Goal: Information Seeking & Learning: Learn about a topic

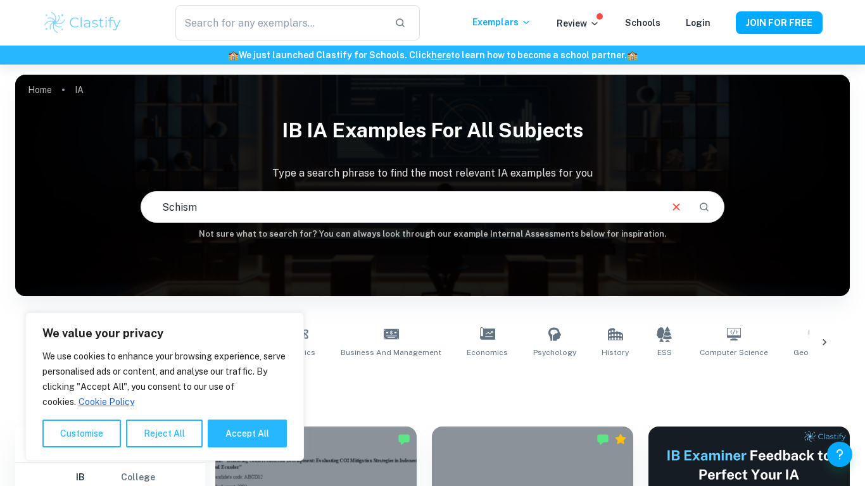
type input "Schism"
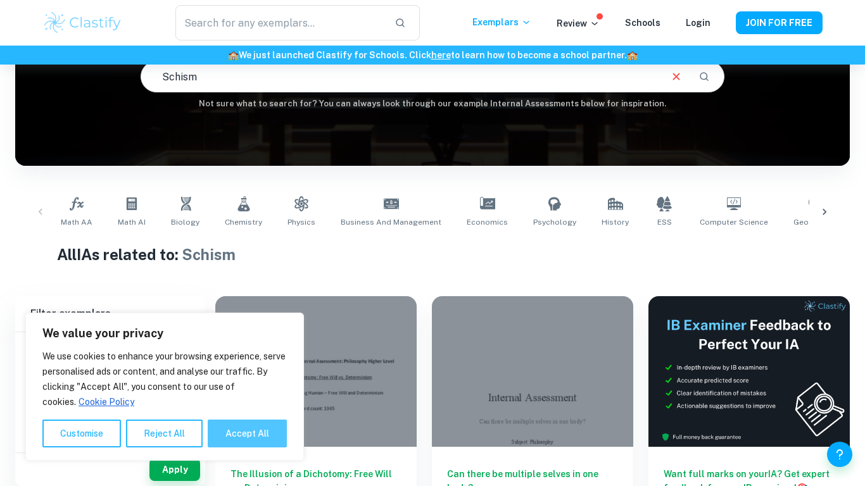
click at [268, 434] on button "Accept All" at bounding box center [247, 434] width 79 height 28
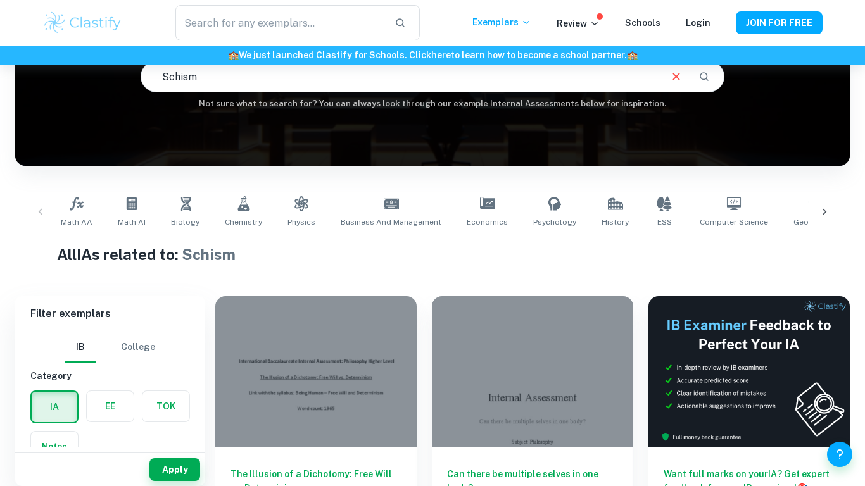
checkbox input "true"
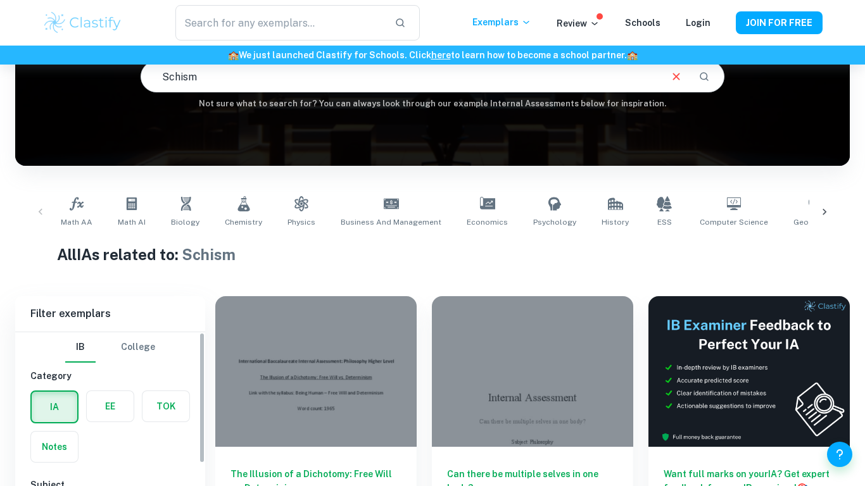
scroll to position [319, 0]
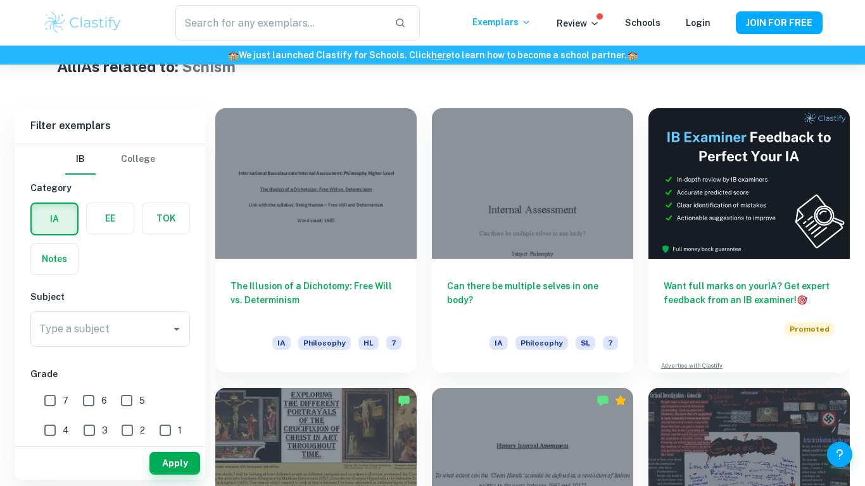
click at [122, 215] on label "button" at bounding box center [110, 218] width 47 height 30
click at [0, 0] on input "radio" at bounding box center [0, 0] width 0 height 0
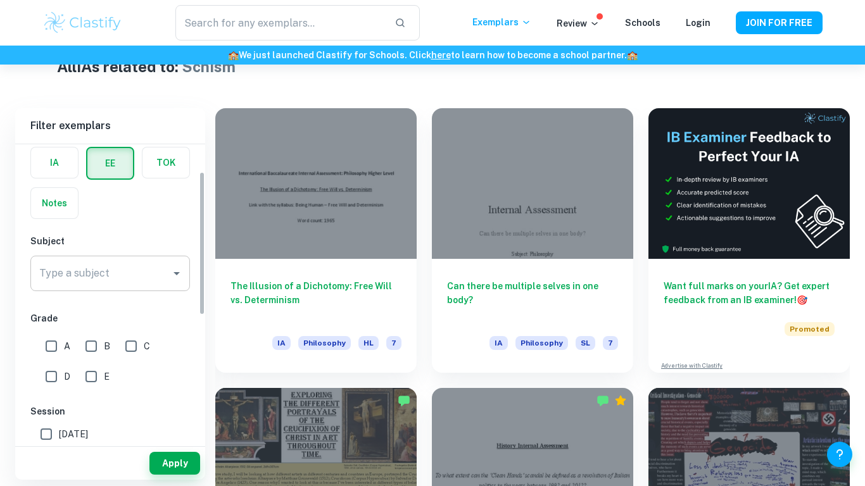
scroll to position [58, 0]
click at [179, 463] on button "Apply" at bounding box center [174, 463] width 51 height 23
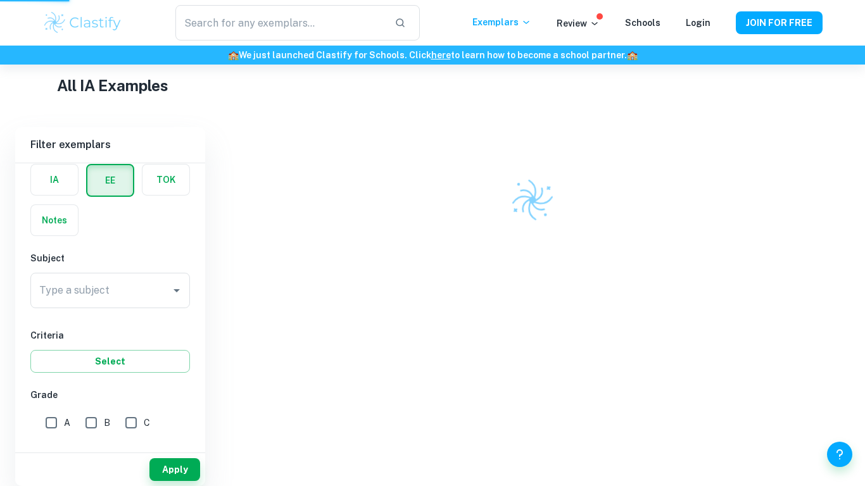
scroll to position [293, 0]
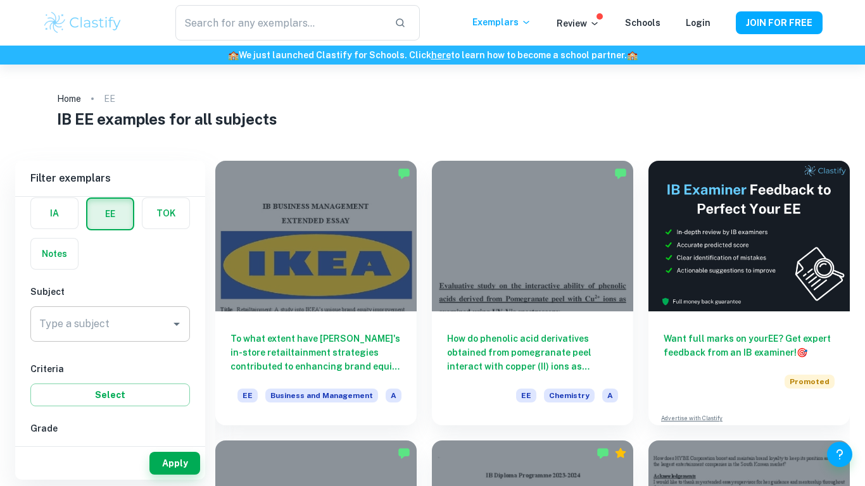
click at [133, 331] on input "Type a subject" at bounding box center [100, 324] width 129 height 24
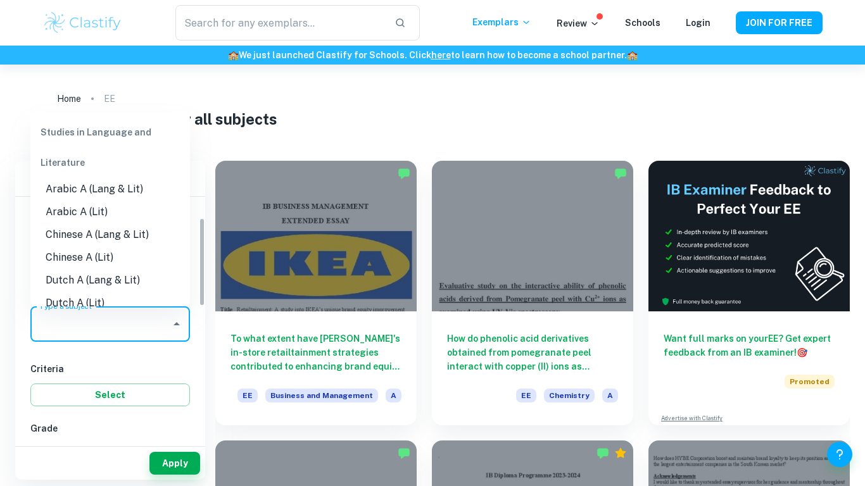
click at [148, 379] on div "Criteria Select" at bounding box center [110, 384] width 160 height 44
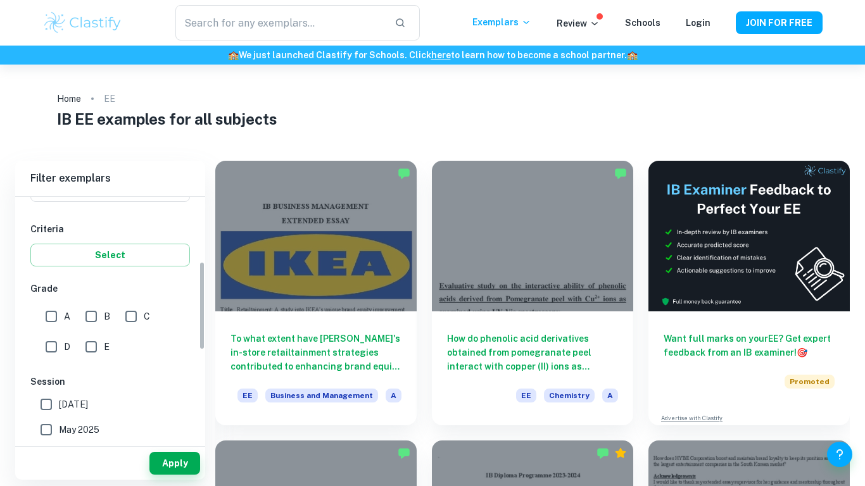
scroll to position [201, 0]
click at [46, 305] on input "A" at bounding box center [51, 312] width 25 height 25
checkbox input "true"
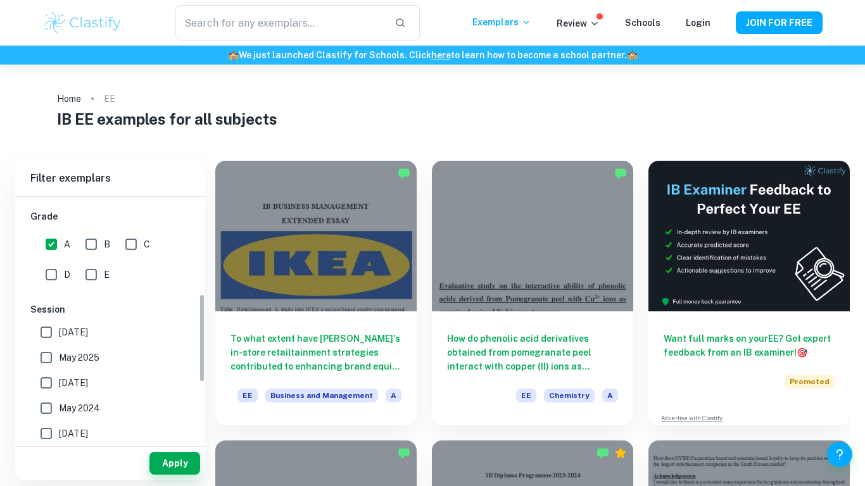
scroll to position [282, 0]
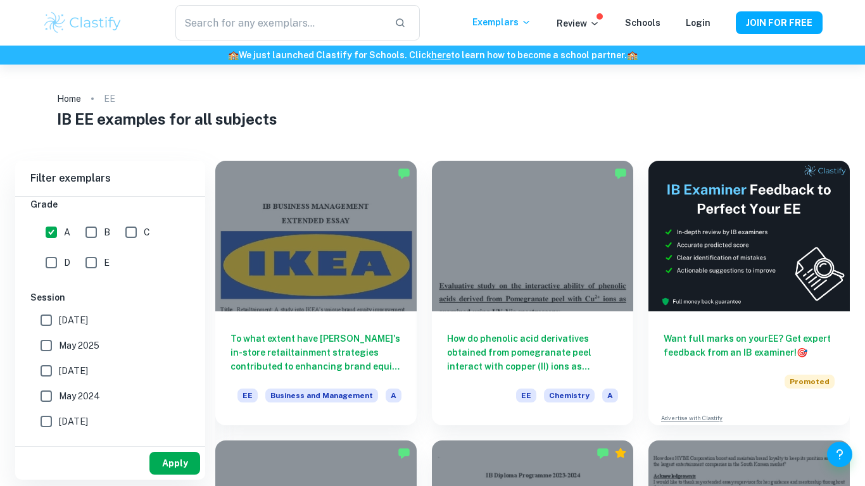
click at [162, 465] on button "Apply" at bounding box center [174, 463] width 51 height 23
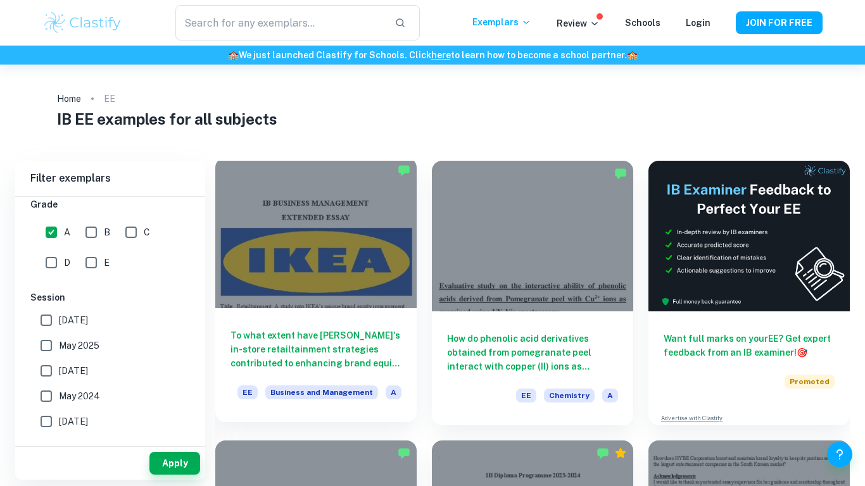
click at [353, 355] on h6 "To what extent have IKEA's in-store retailtainment strategies contributed to en…" at bounding box center [316, 350] width 171 height 42
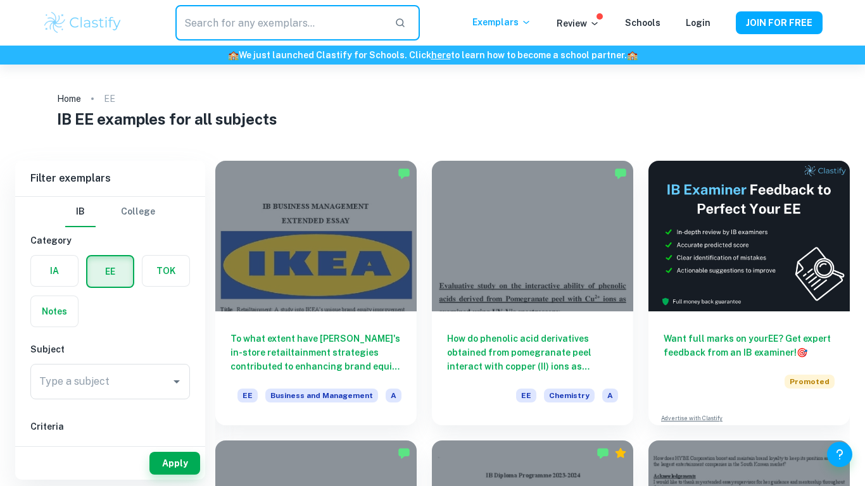
click at [254, 30] on input "text" at bounding box center [279, 22] width 209 height 35
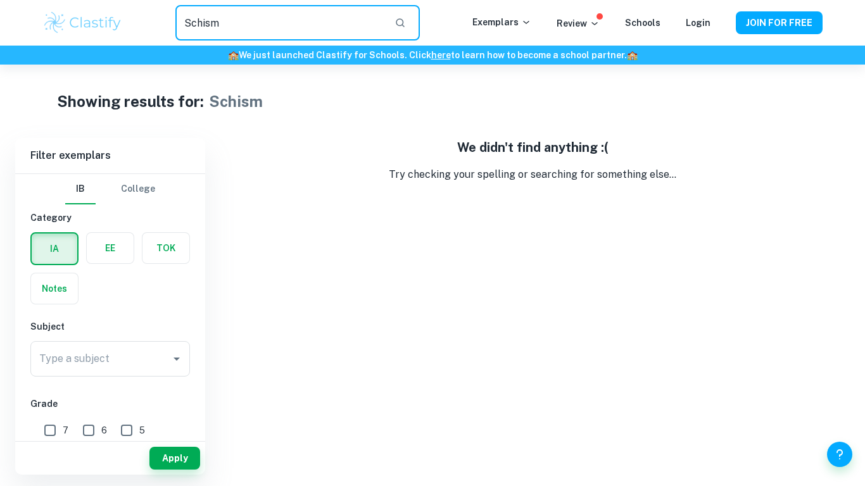
click at [262, 27] on input "Schism" at bounding box center [279, 22] width 209 height 35
click at [127, 373] on div "Type a subject" at bounding box center [110, 358] width 160 height 35
type input "Sc"
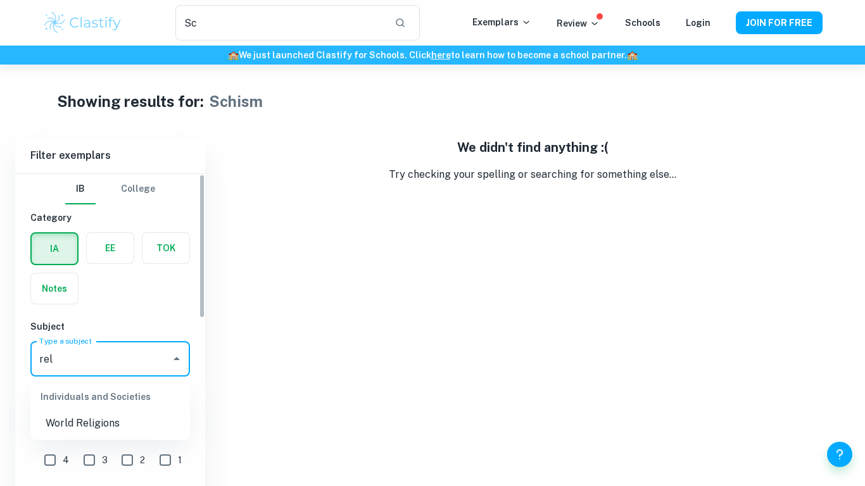
scroll to position [65, 0]
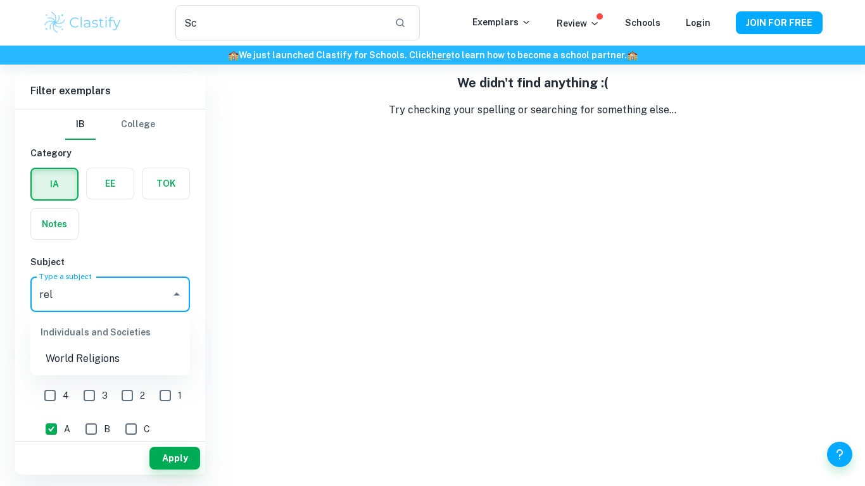
click at [77, 356] on li "World Religions" at bounding box center [110, 359] width 160 height 23
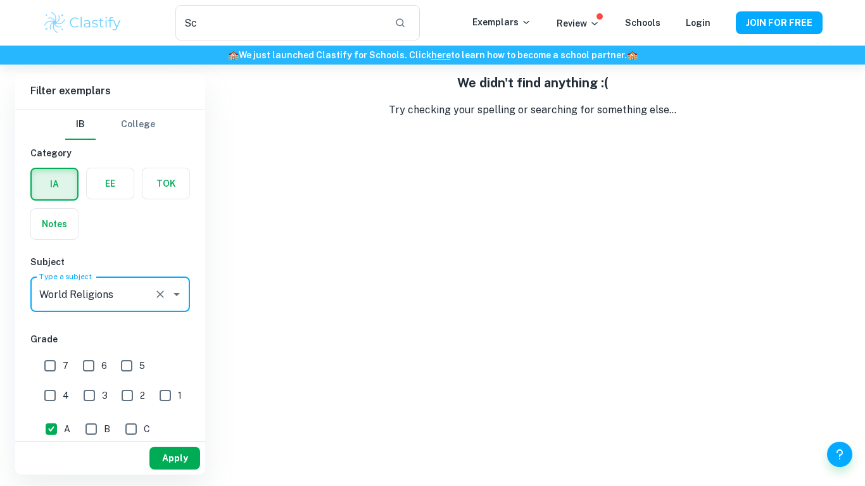
type input "World Religions"
click at [179, 467] on button "Apply" at bounding box center [174, 458] width 51 height 23
type input "Schism"
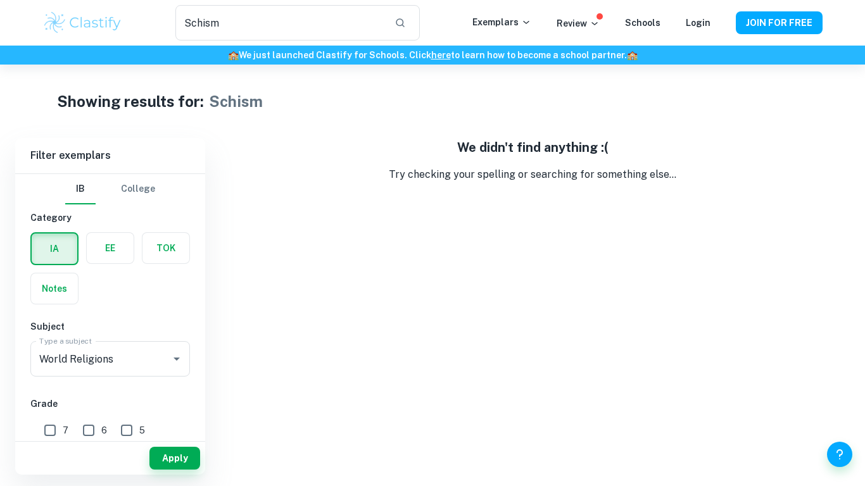
click at [122, 253] on label "button" at bounding box center [110, 248] width 47 height 30
click at [0, 0] on input "radio" at bounding box center [0, 0] width 0 height 0
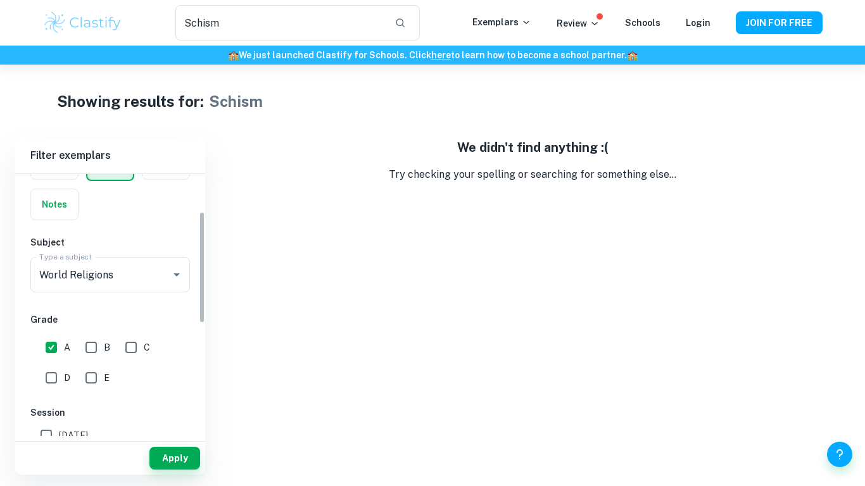
scroll to position [89, 0]
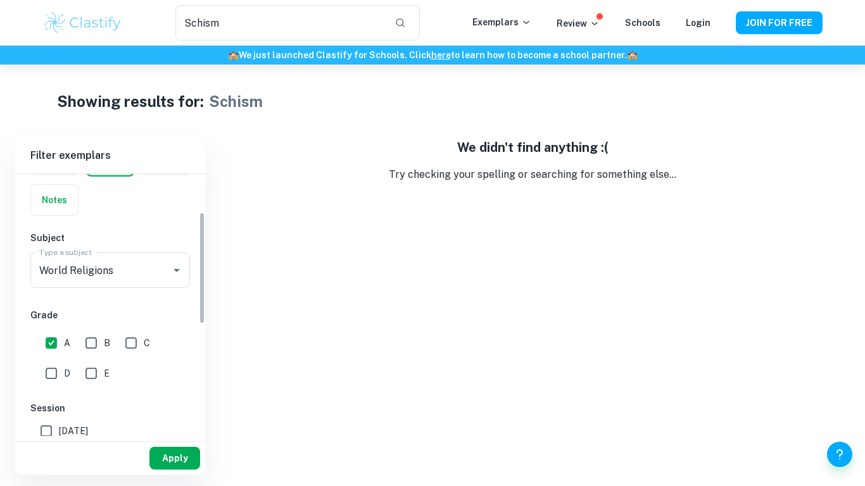
click at [168, 458] on button "Apply" at bounding box center [174, 458] width 51 height 23
click at [91, 346] on input "B" at bounding box center [91, 343] width 25 height 25
checkbox input "true"
click at [138, 335] on input "C" at bounding box center [130, 343] width 25 height 25
checkbox input "true"
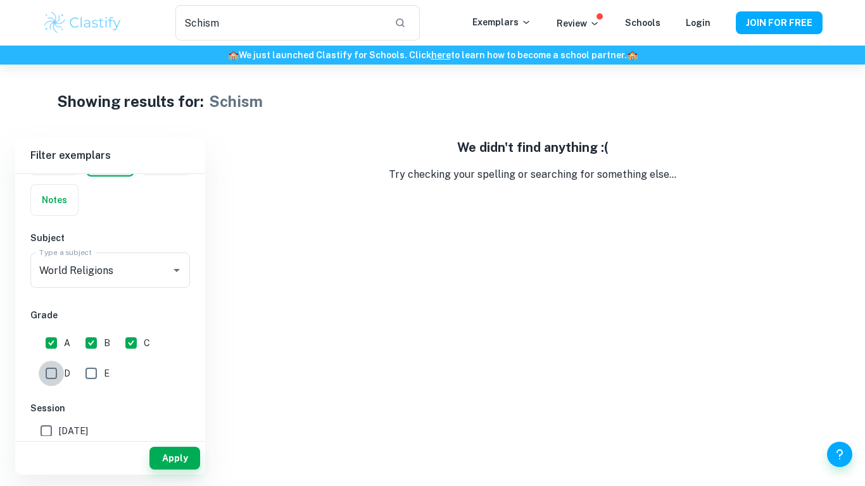
click at [39, 372] on input "D" at bounding box center [51, 373] width 25 height 25
checkbox input "true"
click at [87, 368] on input "E" at bounding box center [91, 373] width 25 height 25
checkbox input "true"
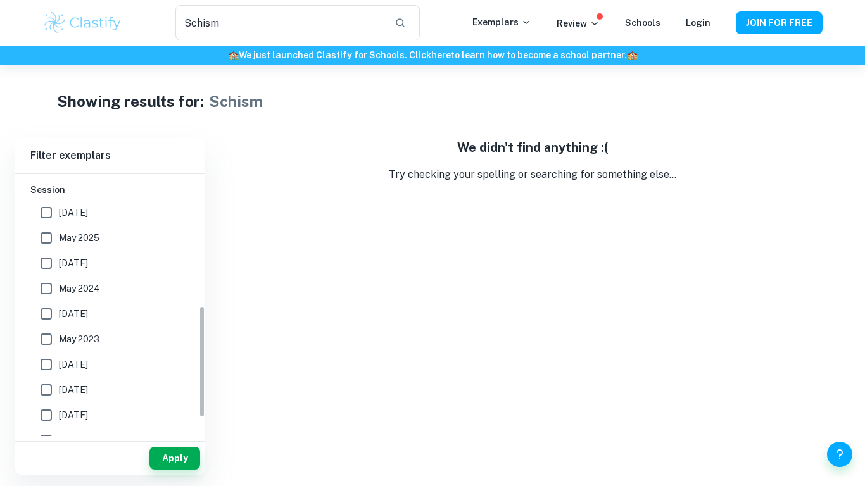
scroll to position [312, 0]
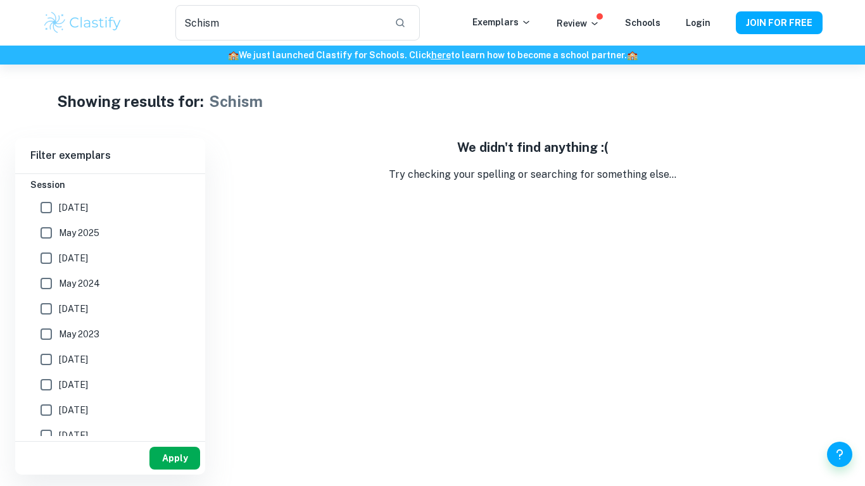
click at [158, 457] on button "Apply" at bounding box center [174, 458] width 51 height 23
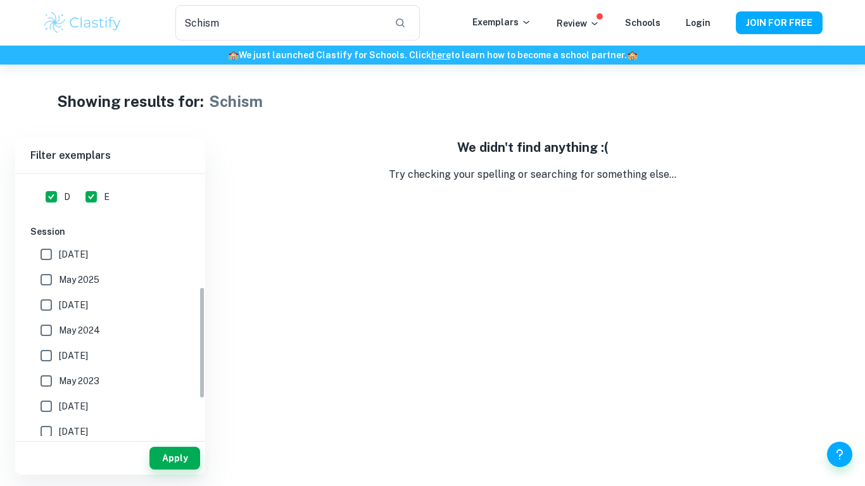
scroll to position [267, 0]
click at [79, 245] on label "[DATE]" at bounding box center [107, 253] width 146 height 25
click at [59, 245] on input "[DATE]" at bounding box center [46, 253] width 25 height 25
checkbox input "true"
click at [74, 274] on span "May 2025" at bounding box center [79, 279] width 41 height 14
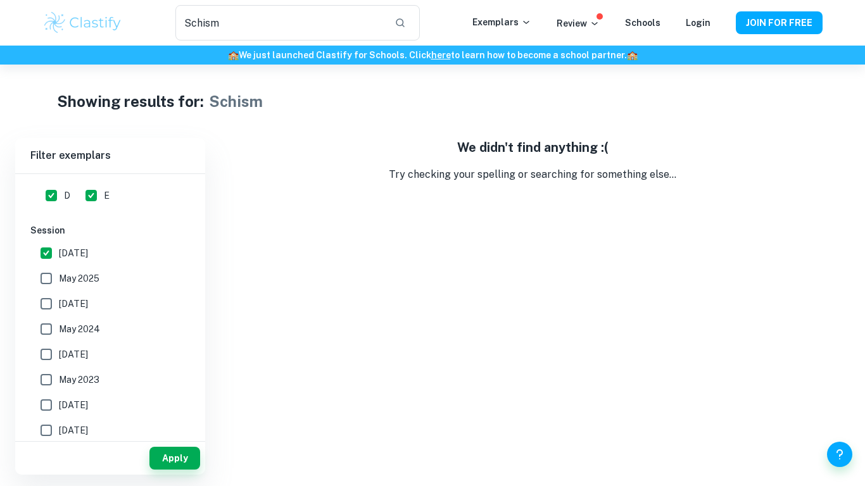
click at [59, 274] on input "May 2025" at bounding box center [46, 278] width 25 height 25
checkbox input "true"
click at [81, 304] on span "[DATE]" at bounding box center [73, 304] width 29 height 14
click at [59, 304] on input "[DATE]" at bounding box center [46, 303] width 25 height 25
checkbox input "true"
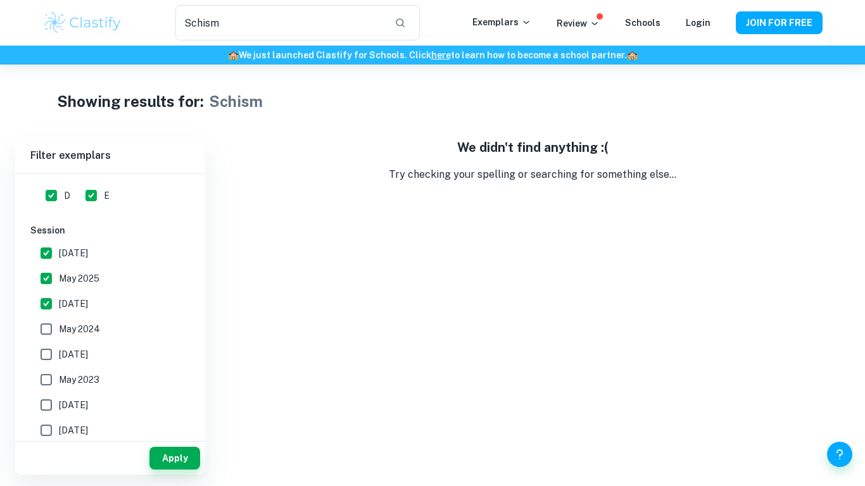
click at [186, 477] on body "We value your privacy We use cookies to enhance your browsing experience, serve…" at bounding box center [432, 308] width 865 height 486
click at [185, 466] on button "Apply" at bounding box center [174, 458] width 51 height 23
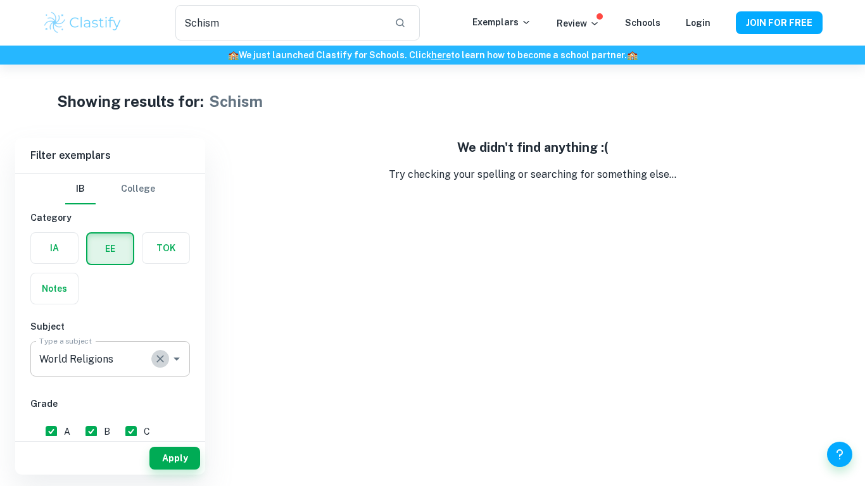
click at [158, 360] on icon "Clear" at bounding box center [160, 359] width 13 height 13
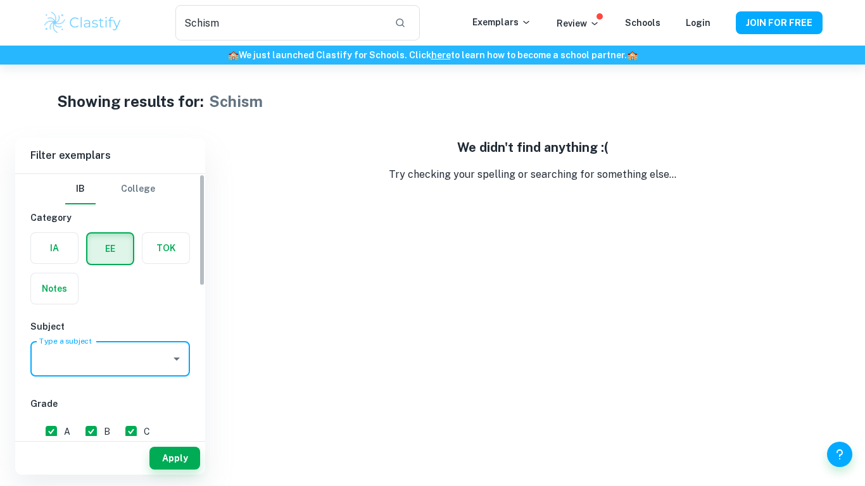
click at [144, 362] on input "Type a subject" at bounding box center [100, 359] width 129 height 24
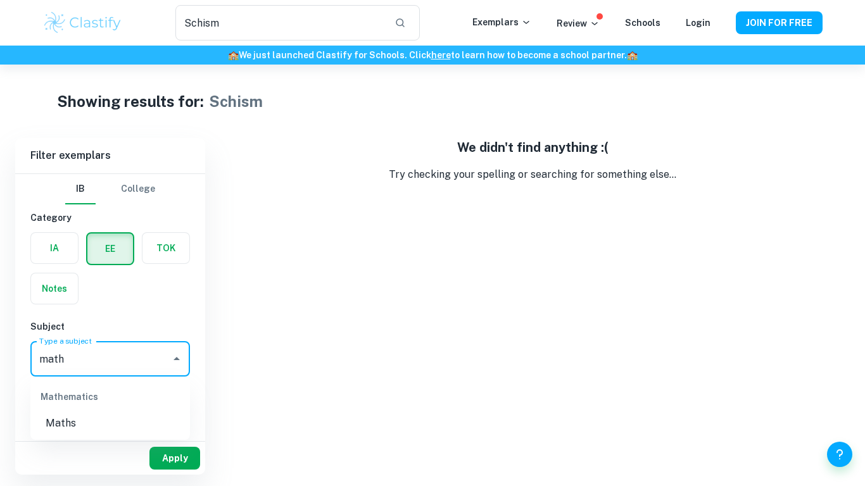
type input "math"
click at [167, 458] on button "Apply" at bounding box center [174, 458] width 51 height 23
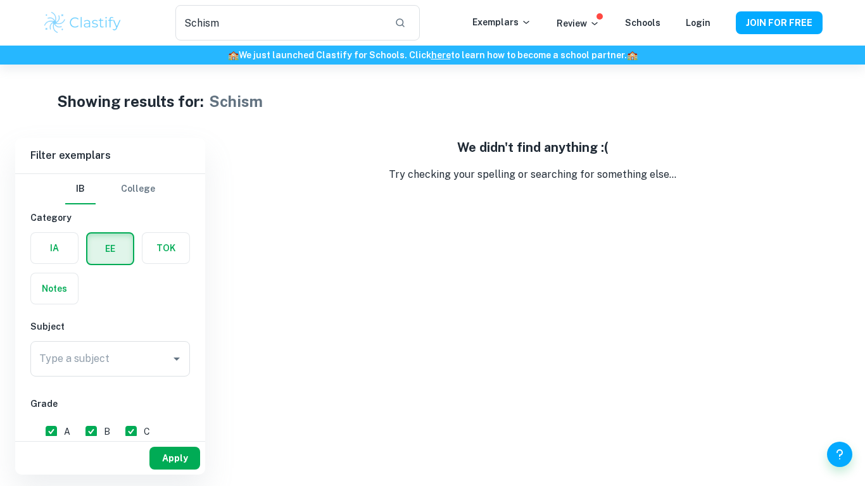
click at [165, 455] on button "Apply" at bounding box center [174, 458] width 51 height 23
click at [141, 345] on div "Type a subject" at bounding box center [110, 358] width 160 height 35
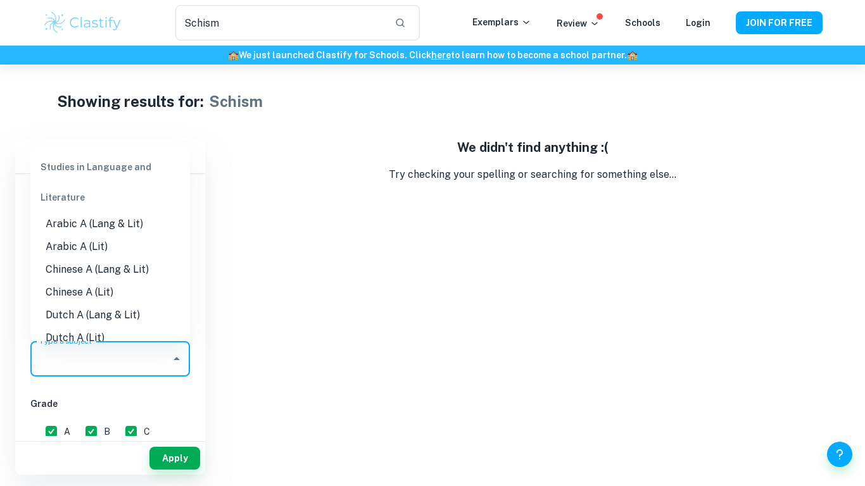
click at [85, 234] on li "Arabic A (Lang & Lit)" at bounding box center [110, 224] width 160 height 23
type input "Arabic A (Lang & Lit)"
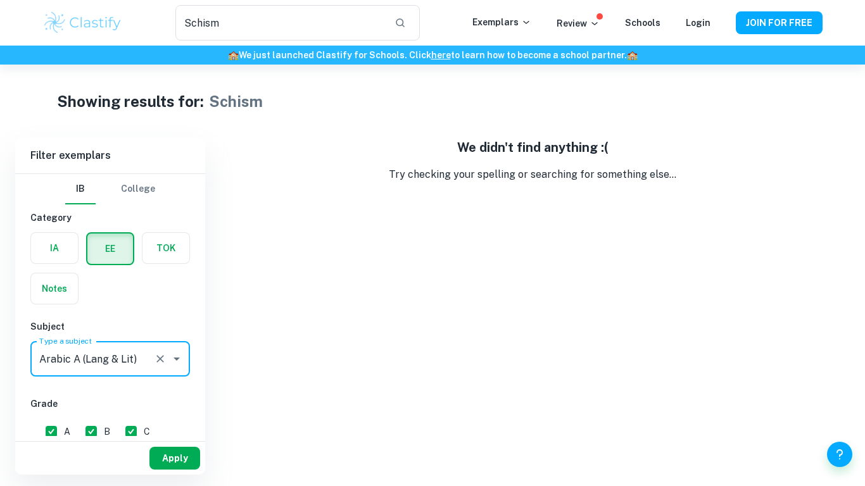
click at [199, 454] on button "Apply" at bounding box center [174, 458] width 51 height 23
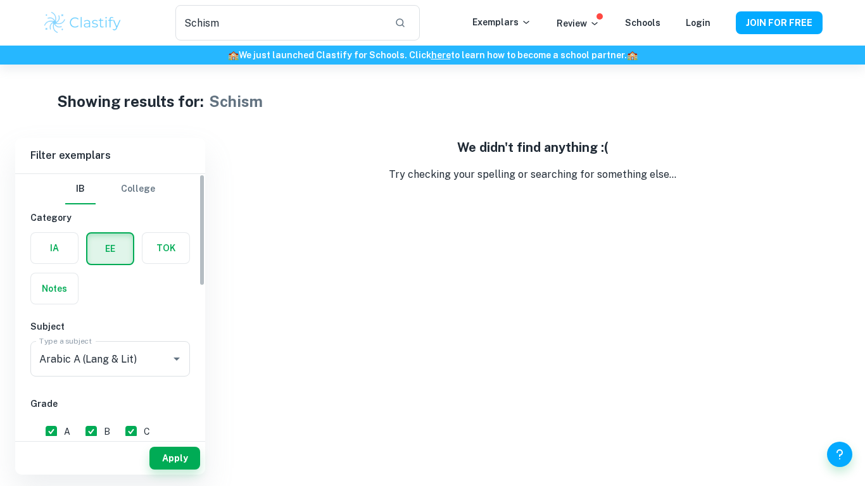
click at [56, 429] on input "A" at bounding box center [51, 431] width 25 height 25
checkbox input "false"
click at [86, 428] on input "B" at bounding box center [91, 431] width 25 height 25
checkbox input "false"
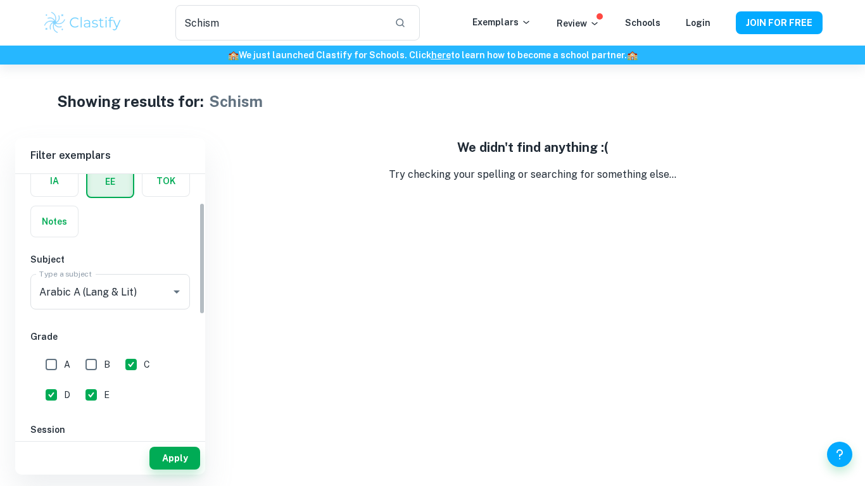
scroll to position [68, 0]
click at [82, 378] on div "E" at bounding box center [99, 392] width 39 height 30
click at [107, 419] on div "IB College Category IA EE TOK Notes Subject Type a subject Arabic A (Lang & Lit…" at bounding box center [110, 412] width 190 height 612
click at [215, 123] on div "Showing results for: Schism Filter Filter exemplars IB College Category IA EE T…" at bounding box center [432, 270] width 865 height 410
click at [101, 18] on img at bounding box center [82, 22] width 80 height 25
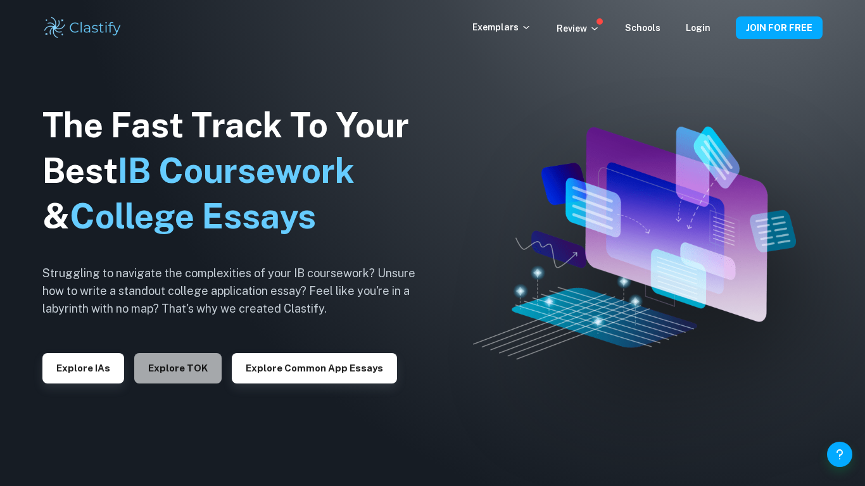
click at [174, 374] on button "Explore TOK" at bounding box center [177, 368] width 87 height 30
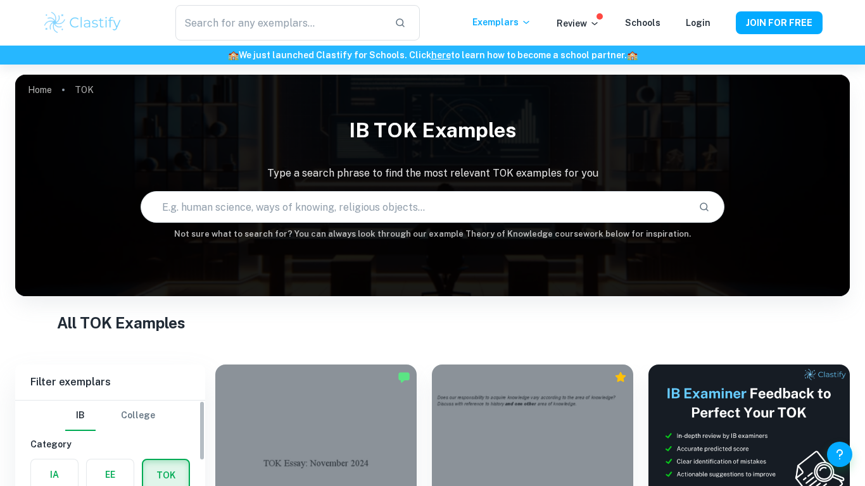
scroll to position [161, 0]
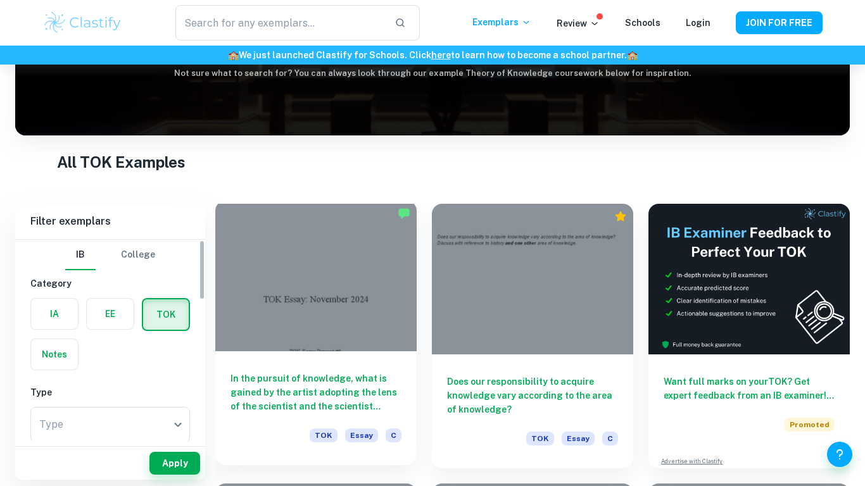
click at [98, 311] on label "button" at bounding box center [110, 314] width 47 height 30
click at [0, 0] on input "radio" at bounding box center [0, 0] width 0 height 0
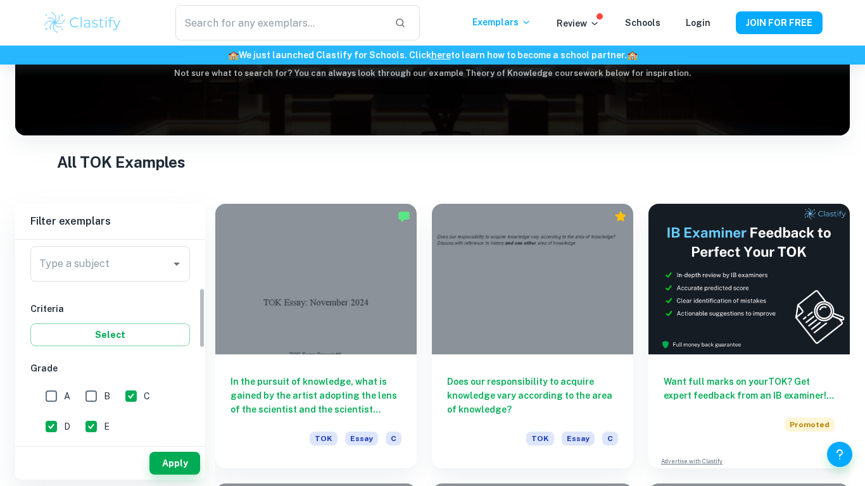
scroll to position [161, 0]
click at [127, 392] on input "C" at bounding box center [130, 395] width 25 height 25
checkbox input "false"
click at [80, 436] on input "E" at bounding box center [91, 426] width 25 height 25
checkbox input "false"
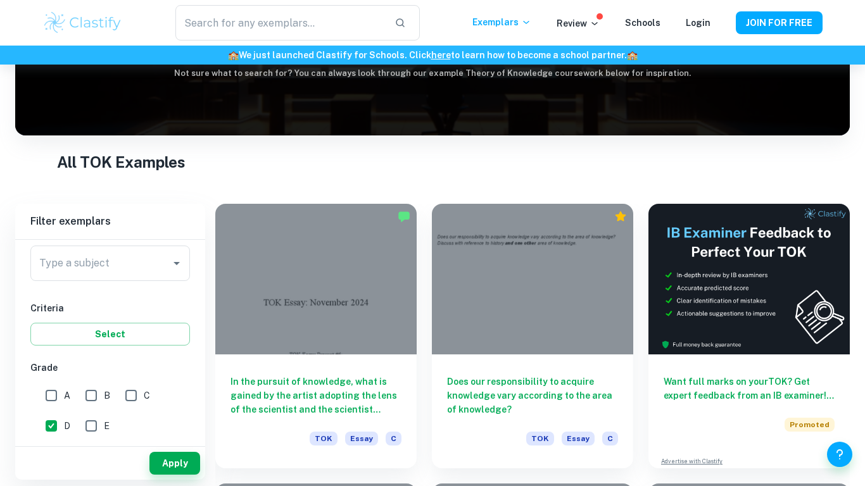
click at [48, 424] on input "D" at bounding box center [51, 426] width 25 height 25
checkbox input "false"
click at [189, 458] on button "Apply" at bounding box center [174, 463] width 51 height 23
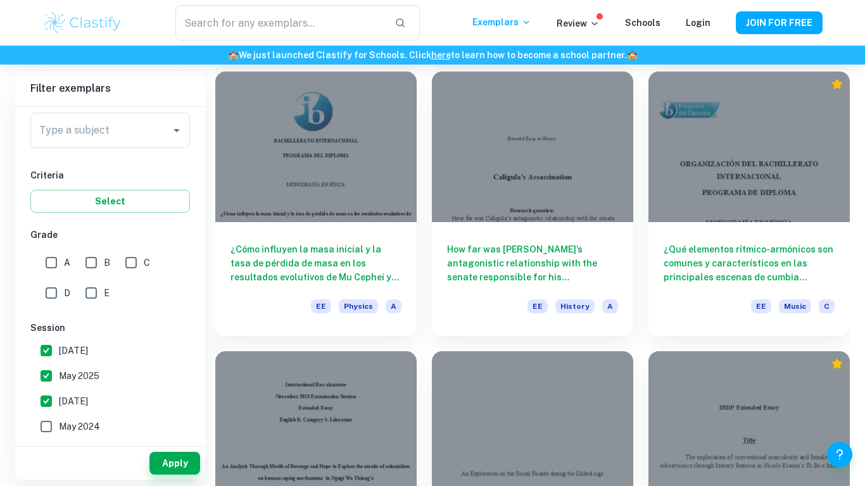
scroll to position [1211, 0]
click at [60, 350] on span "[DATE]" at bounding box center [73, 351] width 29 height 14
click at [59, 350] on input "[DATE]" at bounding box center [46, 350] width 25 height 25
checkbox input "false"
click at [71, 393] on label "[DATE]" at bounding box center [107, 401] width 146 height 25
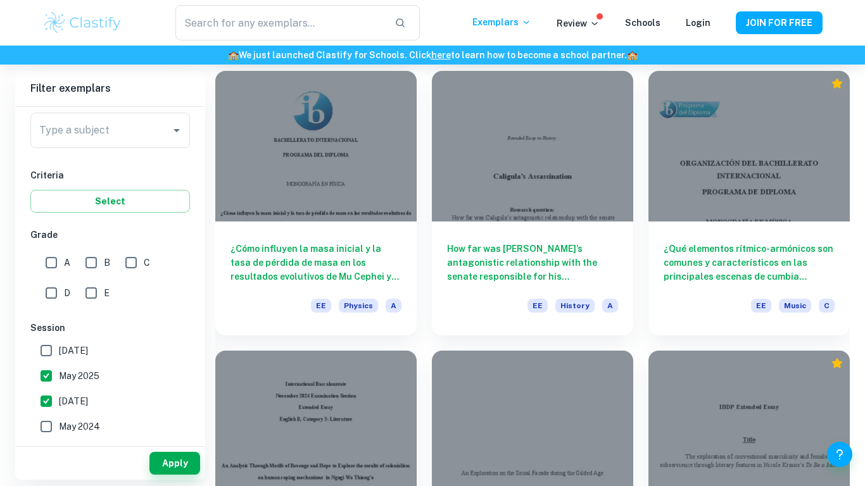
click at [59, 393] on input "[DATE]" at bounding box center [46, 401] width 25 height 25
checkbox input "false"
click at [72, 377] on span "May 2025" at bounding box center [79, 376] width 41 height 14
click at [59, 377] on input "May 2025" at bounding box center [46, 375] width 25 height 25
checkbox input "false"
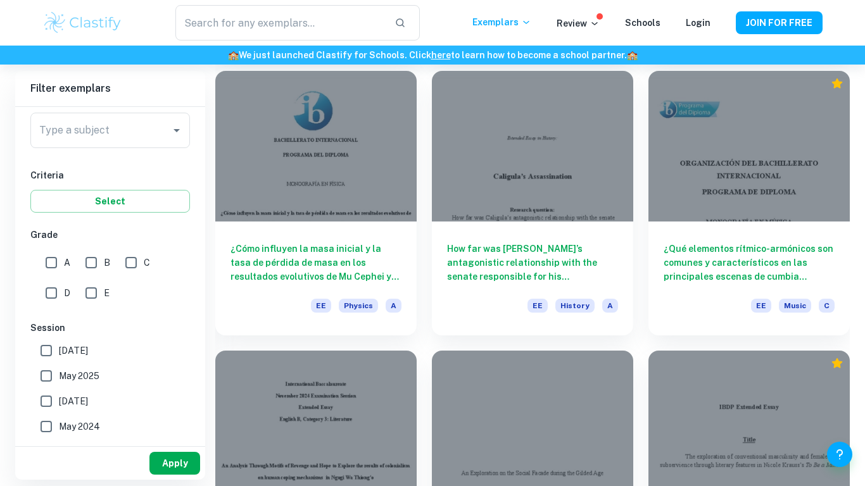
click at [188, 471] on button "Apply" at bounding box center [174, 463] width 51 height 23
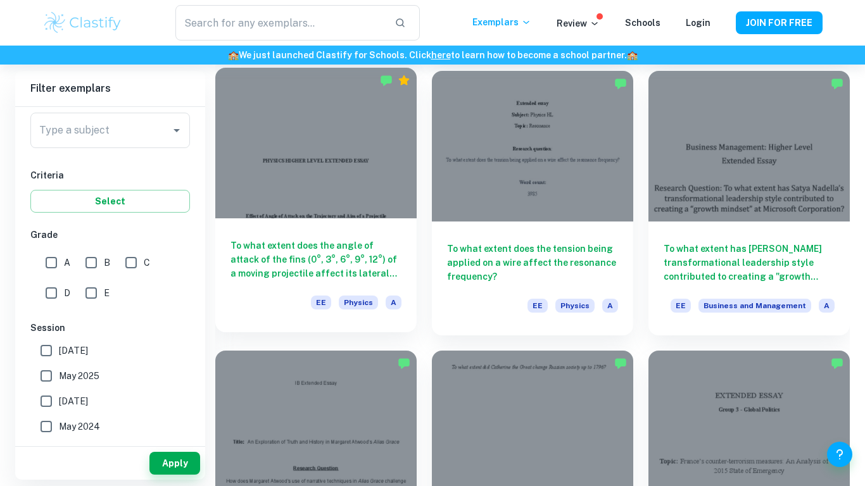
scroll to position [0, 0]
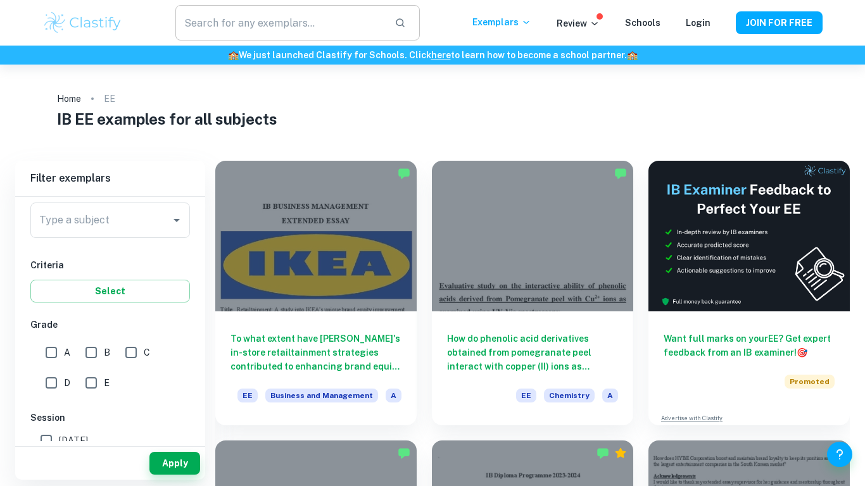
click at [232, 18] on input "text" at bounding box center [279, 22] width 209 height 35
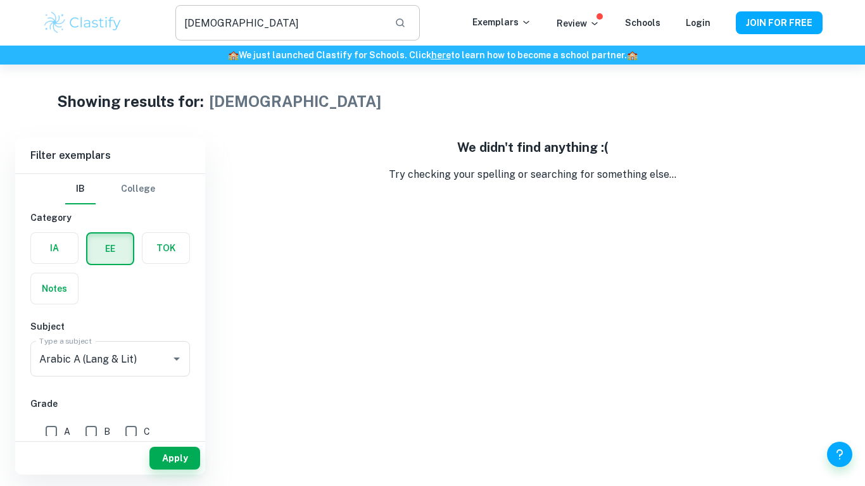
click at [236, 18] on input "schism" at bounding box center [279, 22] width 209 height 35
type input "s"
click at [180, 457] on button "Apply" at bounding box center [174, 458] width 51 height 23
click at [201, 25] on input "orthdox" at bounding box center [279, 22] width 209 height 35
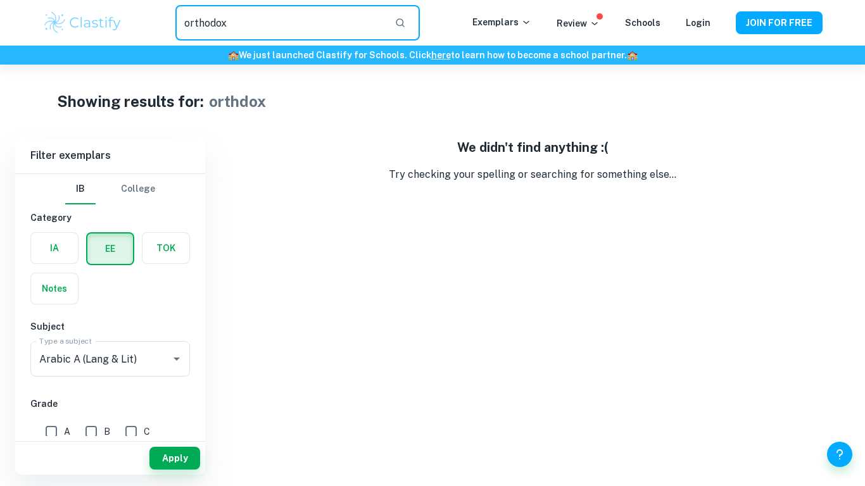
type input "orthodox"
click at [189, 469] on button "Apply" at bounding box center [174, 458] width 51 height 23
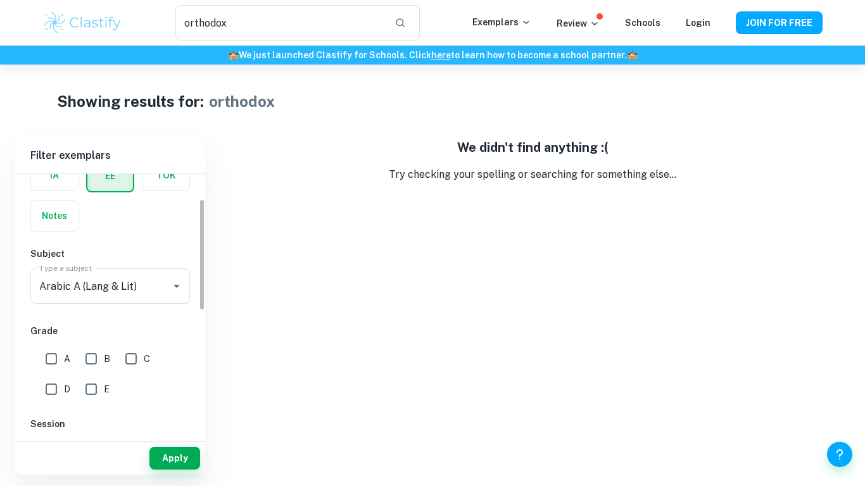
scroll to position [76, 0]
click at [133, 270] on div "Arabic A (Lang & Lit) Type a subject" at bounding box center [110, 282] width 160 height 35
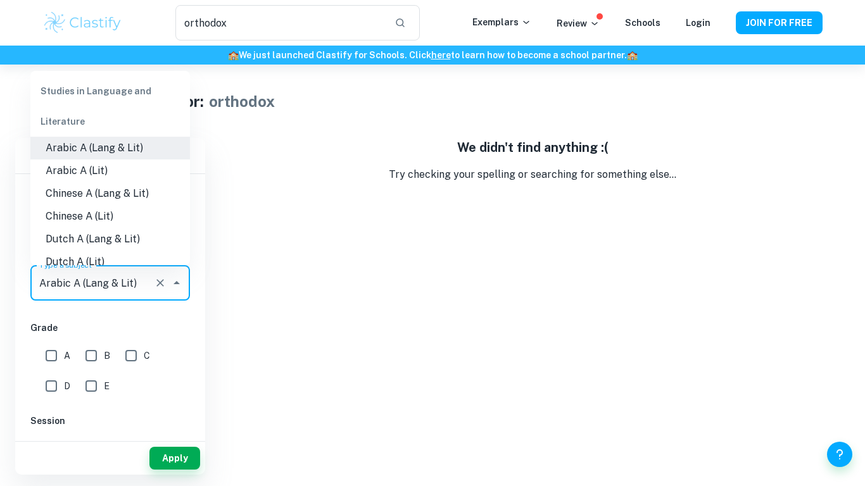
click at [162, 274] on button "Clear" at bounding box center [160, 283] width 18 height 18
click at [176, 456] on button "Apply" at bounding box center [174, 458] width 51 height 23
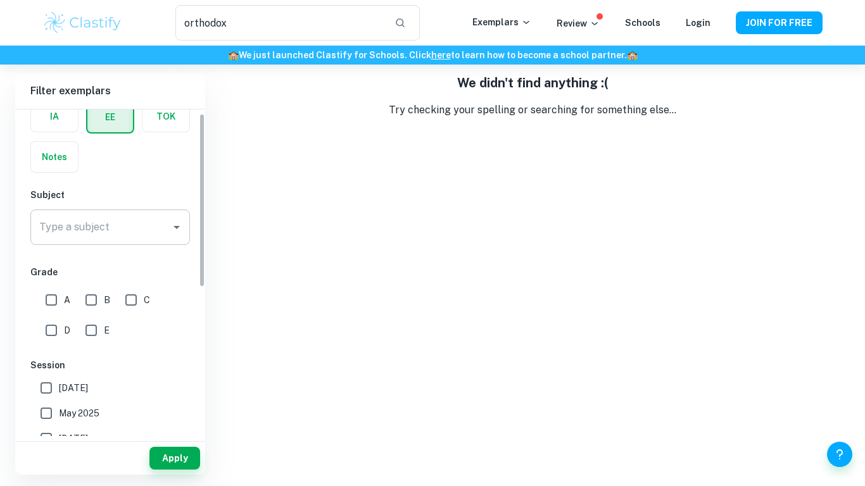
scroll to position [0, 0]
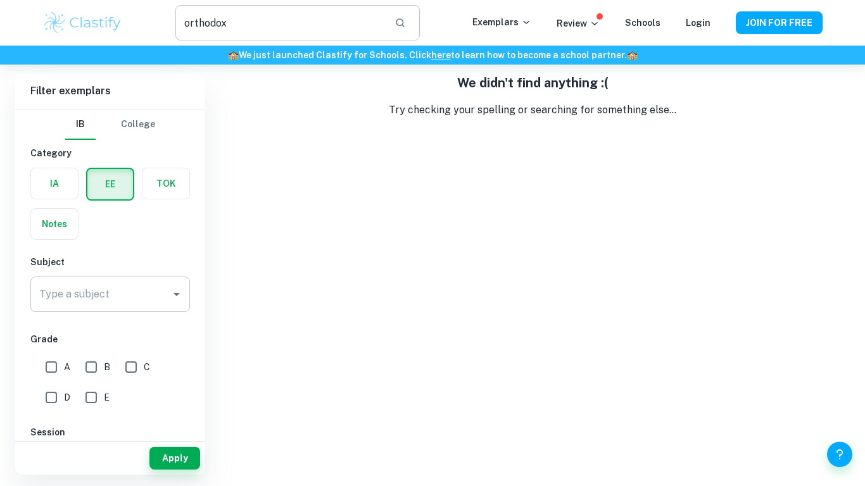
click at [412, 32] on div "orthodox ​" at bounding box center [297, 22] width 244 height 35
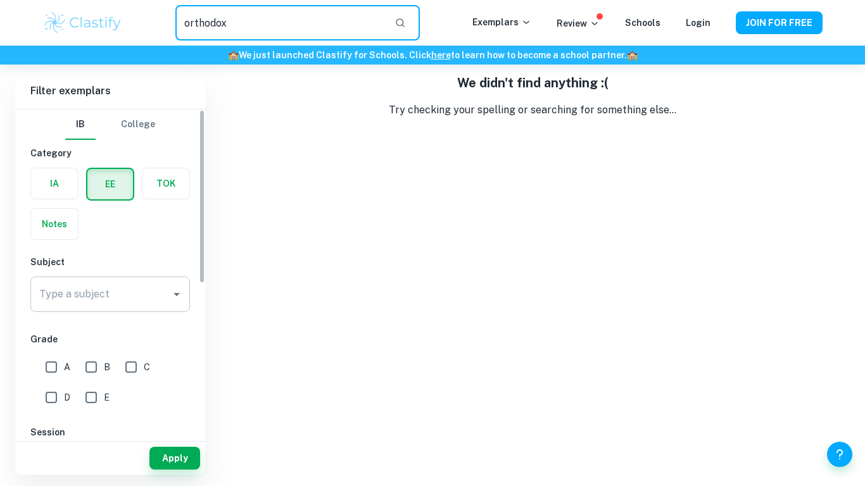
click at [70, 196] on label "button" at bounding box center [54, 183] width 47 height 30
click at [0, 0] on input "radio" at bounding box center [0, 0] width 0 height 0
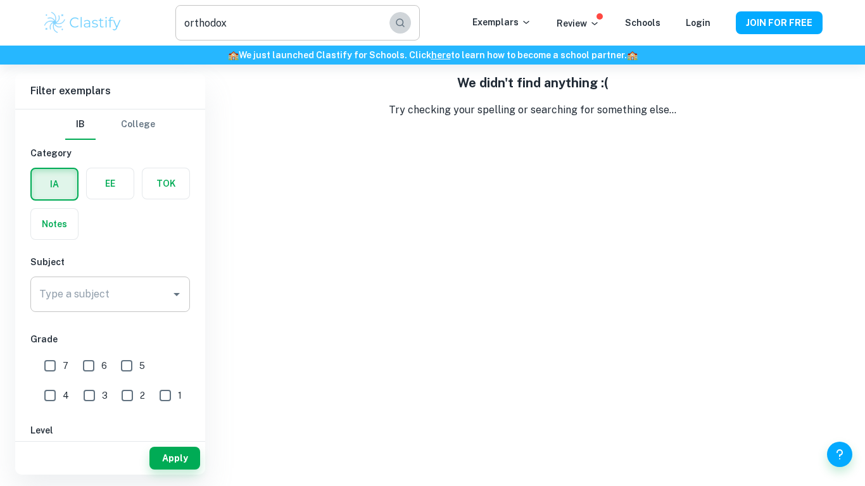
click at [401, 27] on icon "button" at bounding box center [400, 22] width 11 height 11
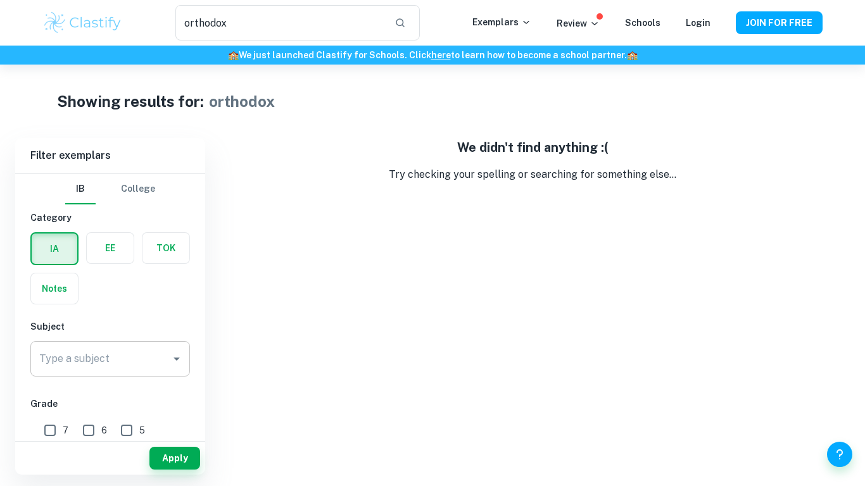
click at [63, 286] on label "button" at bounding box center [54, 289] width 47 height 30
click at [0, 0] on input "radio" at bounding box center [0, 0] width 0 height 0
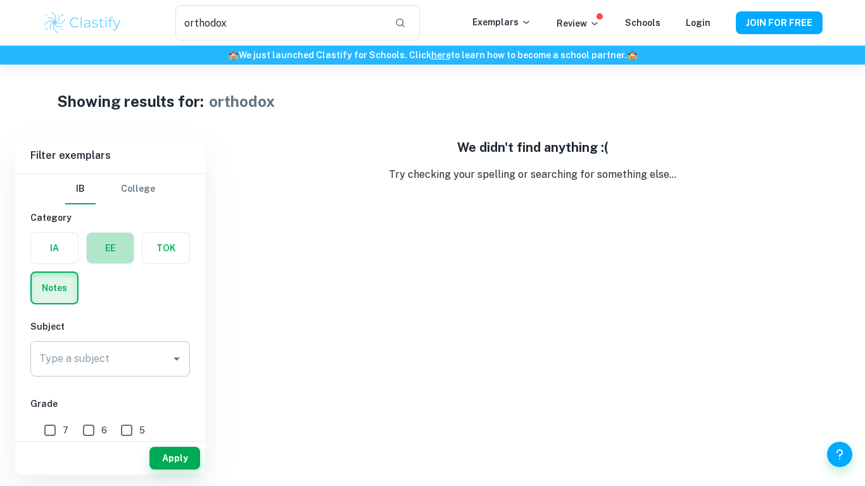
click at [125, 242] on label "button" at bounding box center [110, 248] width 47 height 30
click at [0, 0] on input "radio" at bounding box center [0, 0] width 0 height 0
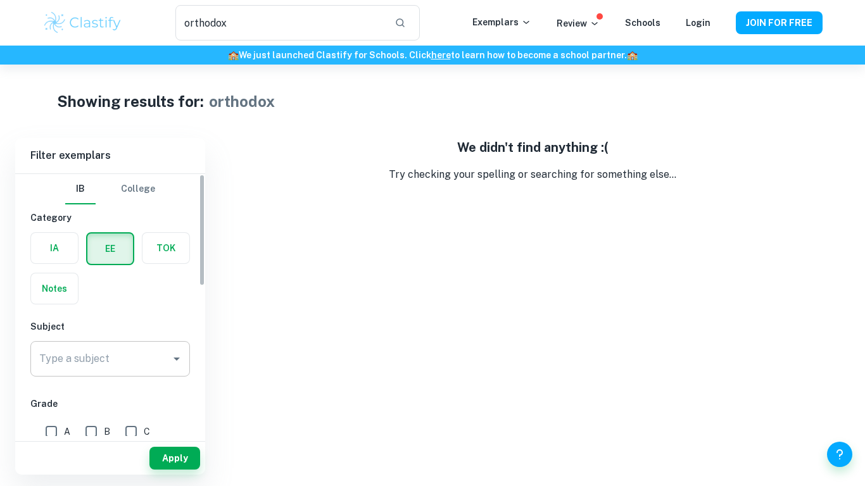
click at [182, 256] on label "button" at bounding box center [165, 248] width 47 height 30
click at [0, 0] on input "radio" at bounding box center [0, 0] width 0 height 0
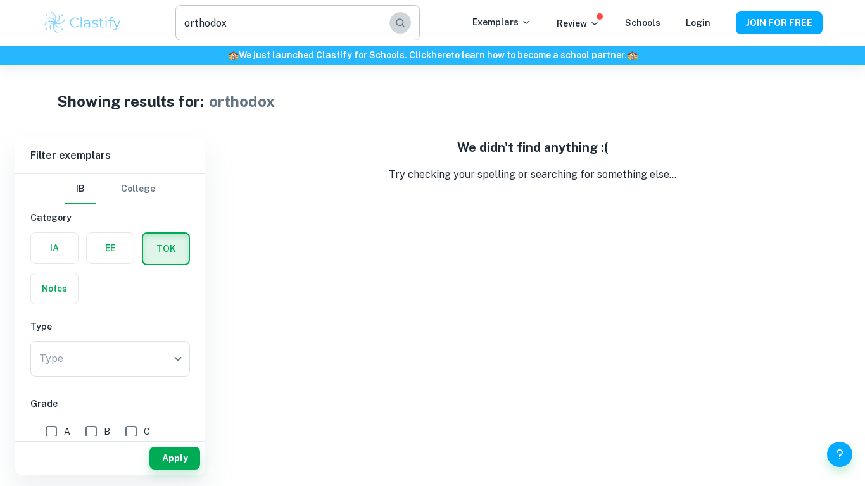
click at [411, 20] on button "button" at bounding box center [400, 23] width 22 height 22
type input "orthodox"
click at [125, 261] on label "button" at bounding box center [110, 248] width 47 height 30
click at [0, 0] on input "radio" at bounding box center [0, 0] width 0 height 0
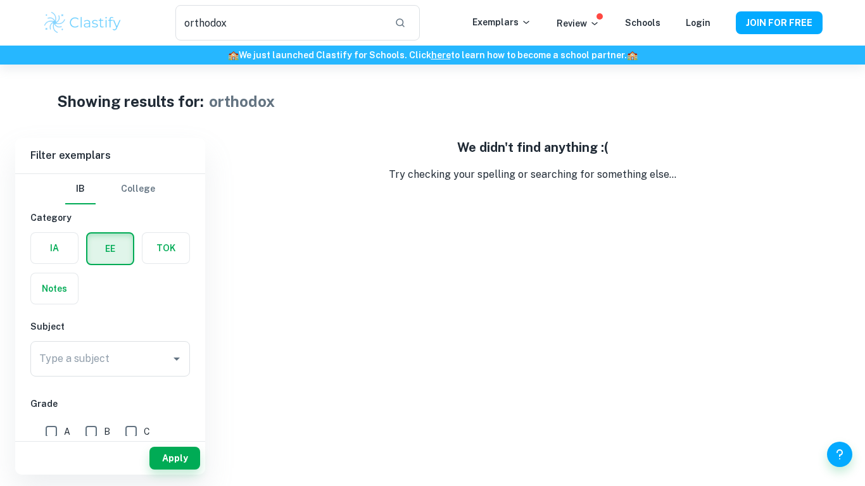
click at [150, 181] on button "College" at bounding box center [138, 189] width 34 height 30
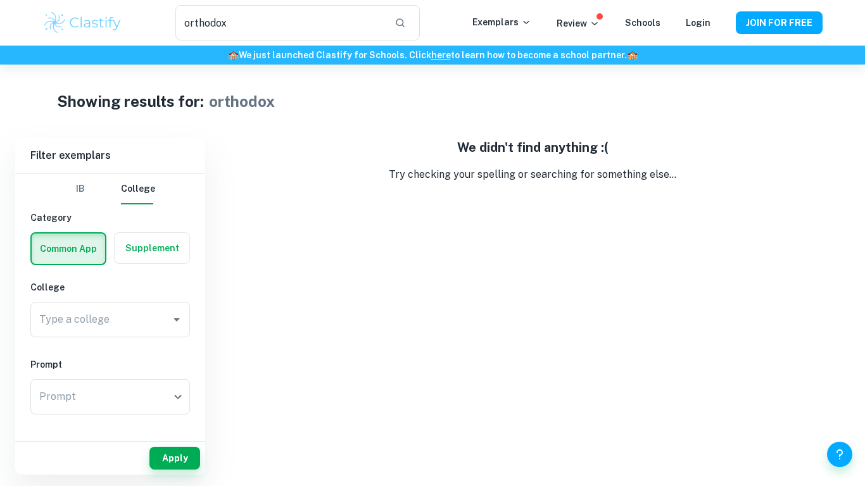
click at [66, 186] on button "IB" at bounding box center [80, 189] width 30 height 30
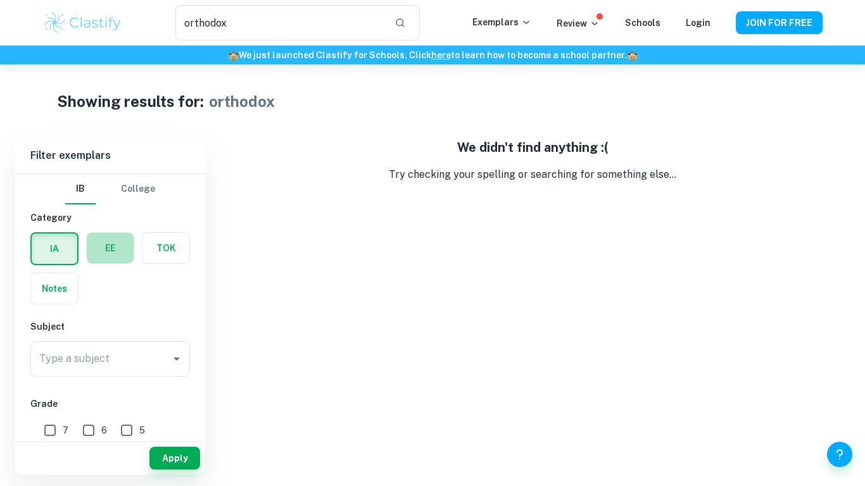
click at [87, 236] on label "button" at bounding box center [110, 248] width 47 height 30
click at [0, 0] on input "radio" at bounding box center [0, 0] width 0 height 0
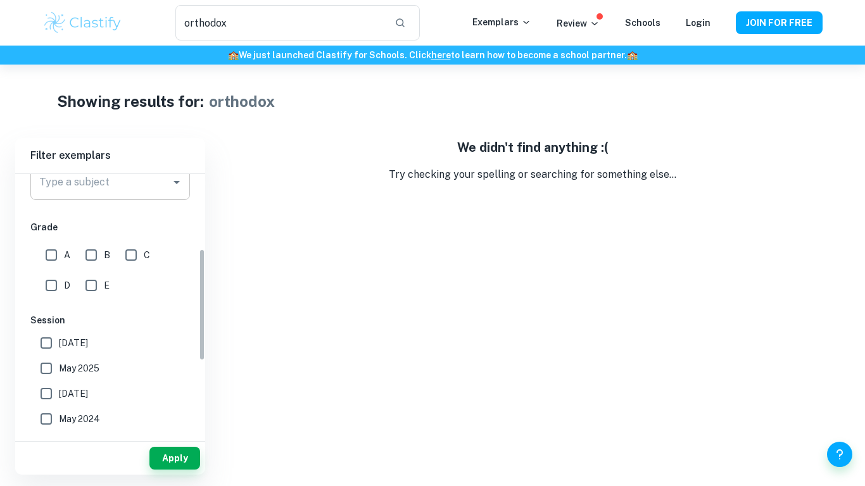
scroll to position [180, 0]
click at [103, 32] on img at bounding box center [82, 22] width 80 height 25
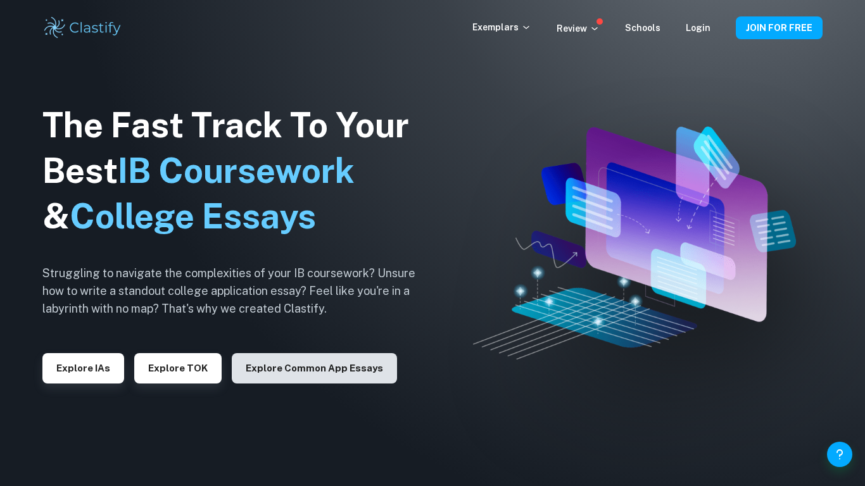
click at [281, 382] on button "Explore Common App essays" at bounding box center [314, 368] width 165 height 30
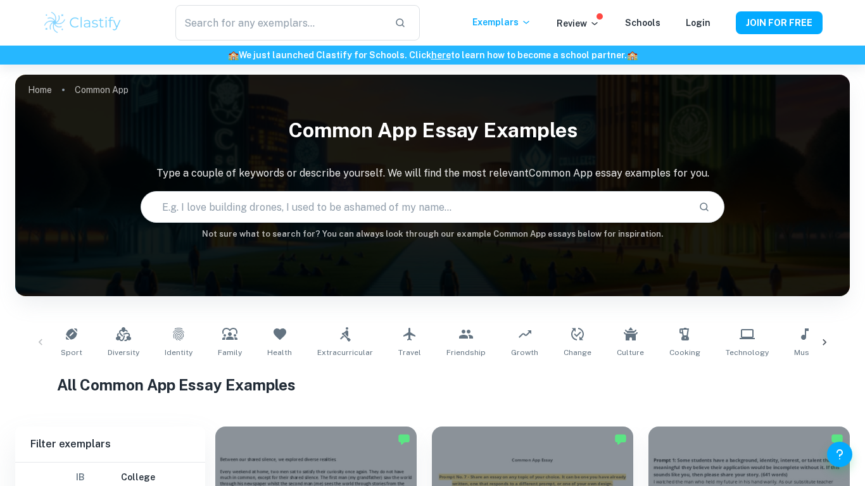
scroll to position [158, 0]
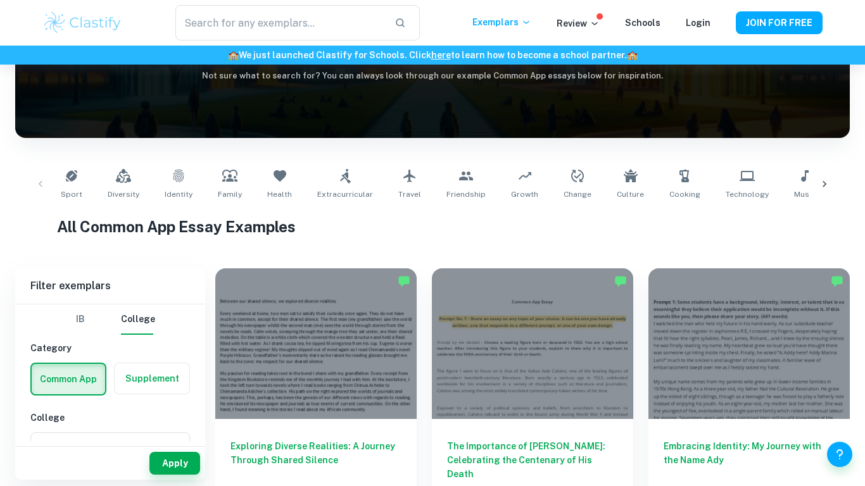
click at [78, 314] on button "IB" at bounding box center [80, 320] width 30 height 30
click at [112, 390] on label "button" at bounding box center [110, 378] width 47 height 30
click at [0, 0] on input "radio" at bounding box center [0, 0] width 0 height 0
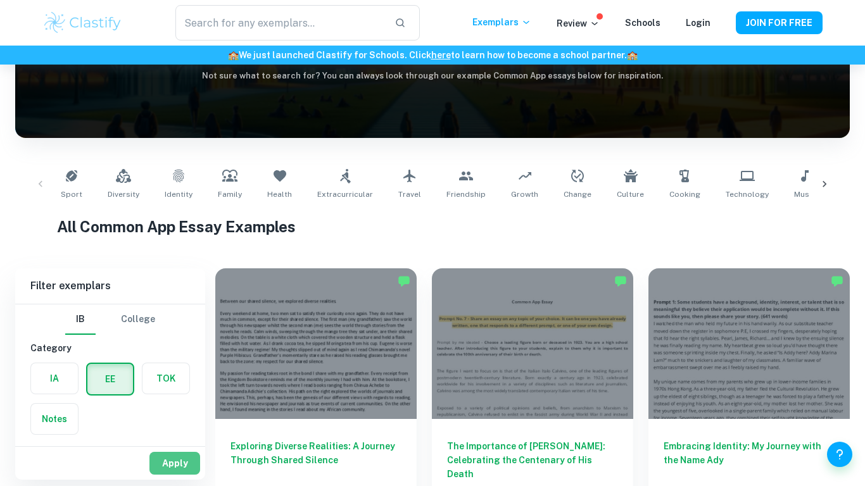
click at [180, 471] on button "Apply" at bounding box center [174, 463] width 51 height 23
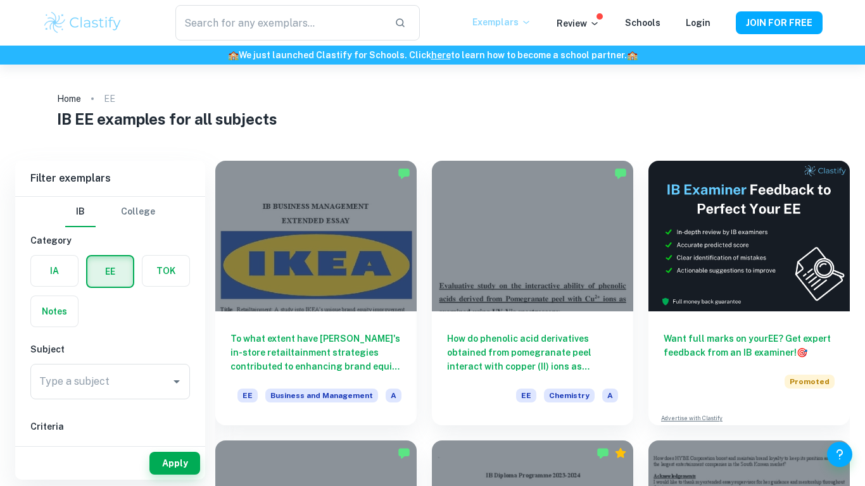
click at [531, 20] on icon at bounding box center [526, 22] width 10 height 10
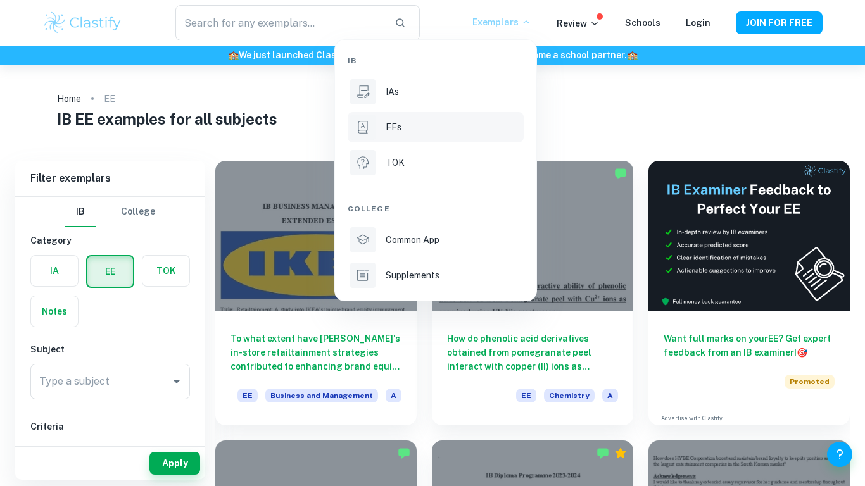
click at [683, 121] on div at bounding box center [432, 243] width 865 height 486
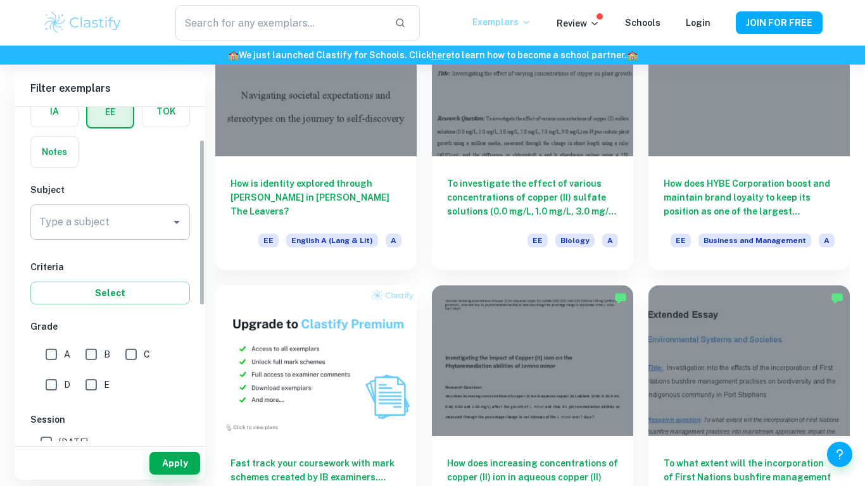
scroll to position [65, 0]
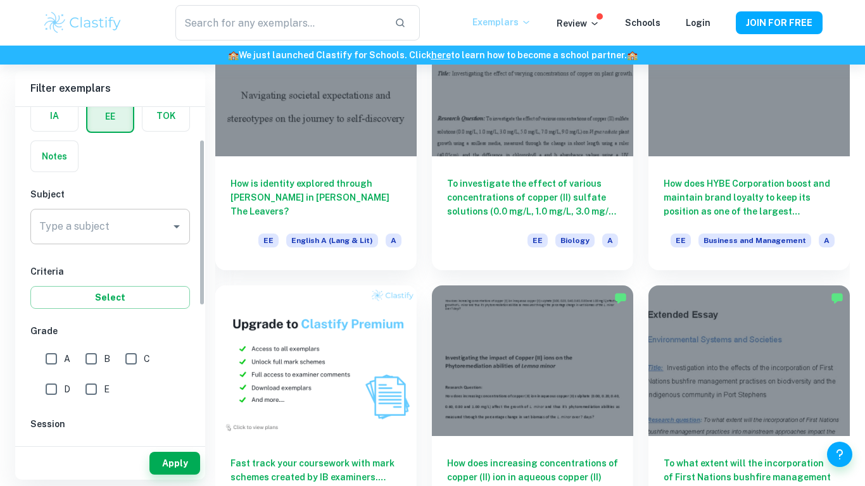
click at [83, 221] on div "Type a subject Type a subject" at bounding box center [110, 226] width 160 height 35
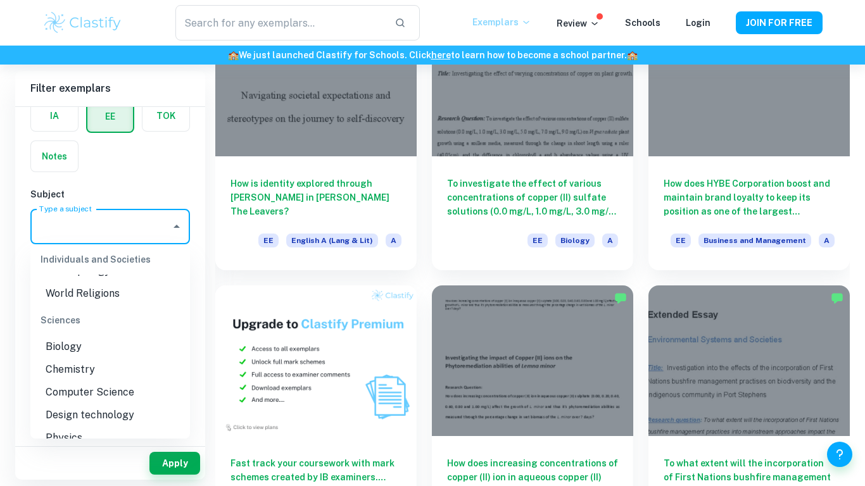
scroll to position [1374, 0]
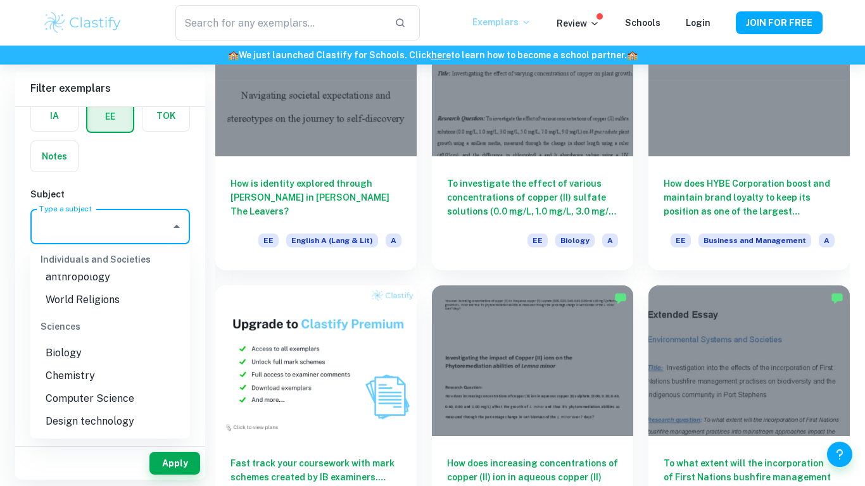
click at [87, 355] on li "Biology" at bounding box center [110, 353] width 160 height 23
type input "Biology"
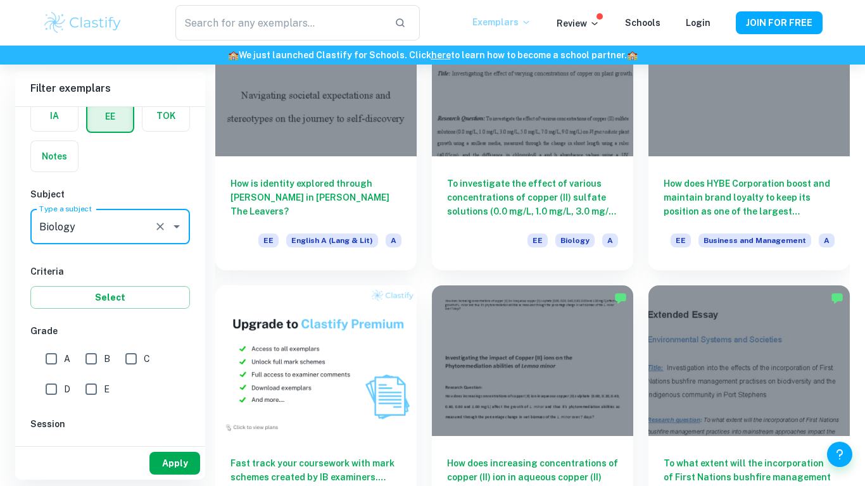
click at [188, 462] on button "Apply" at bounding box center [174, 463] width 51 height 23
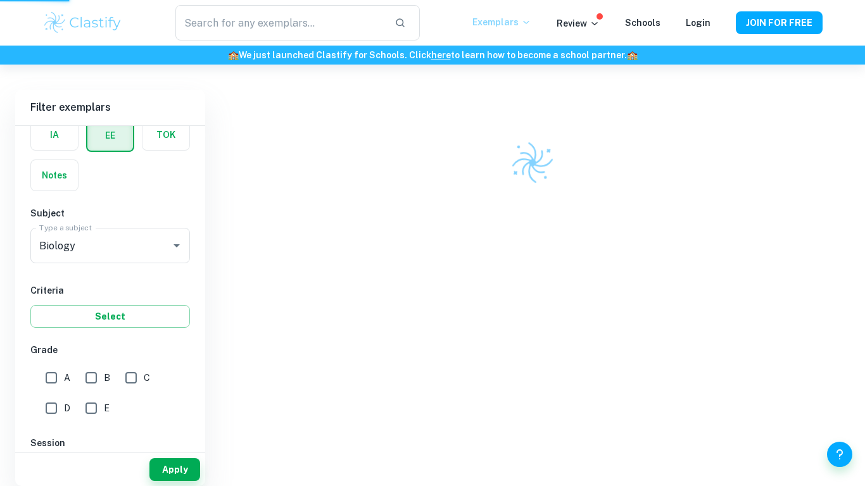
scroll to position [65, 0]
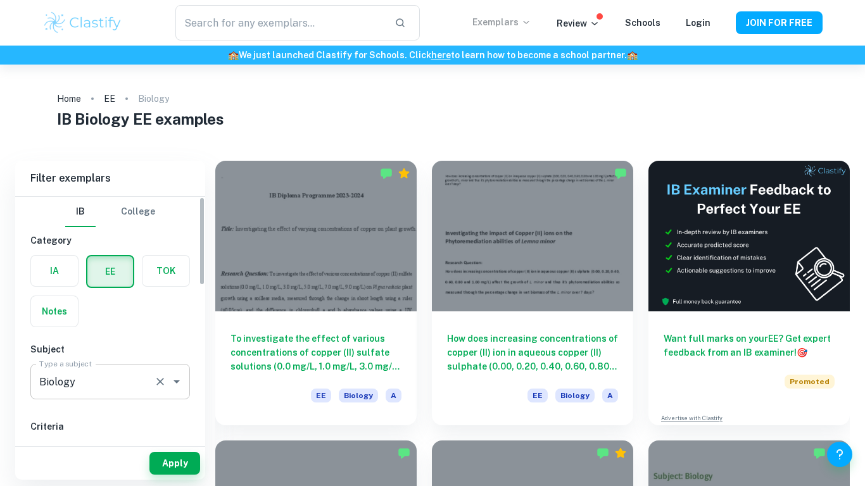
click at [130, 386] on input "Biology" at bounding box center [92, 382] width 113 height 24
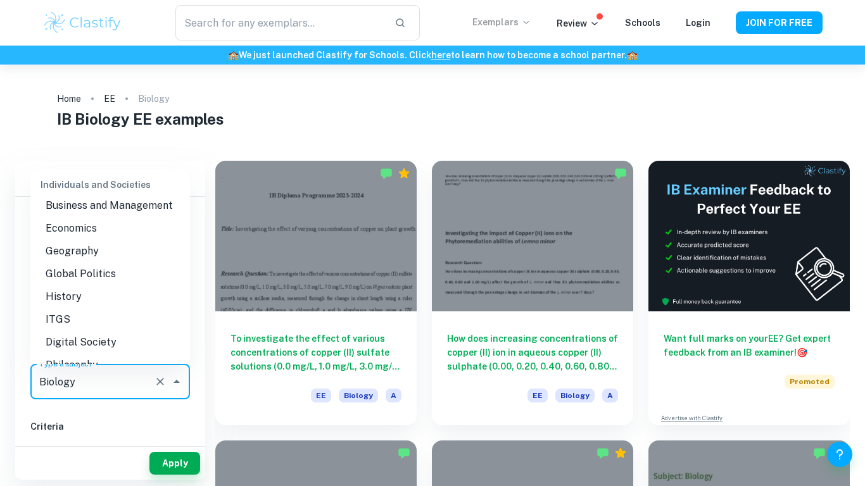
scroll to position [1154, 0]
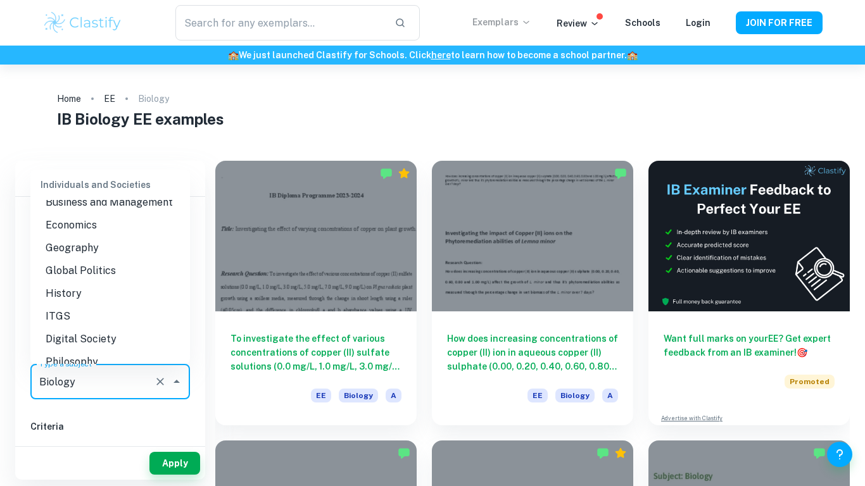
click at [65, 291] on li "History" at bounding box center [110, 293] width 160 height 23
type input "History"
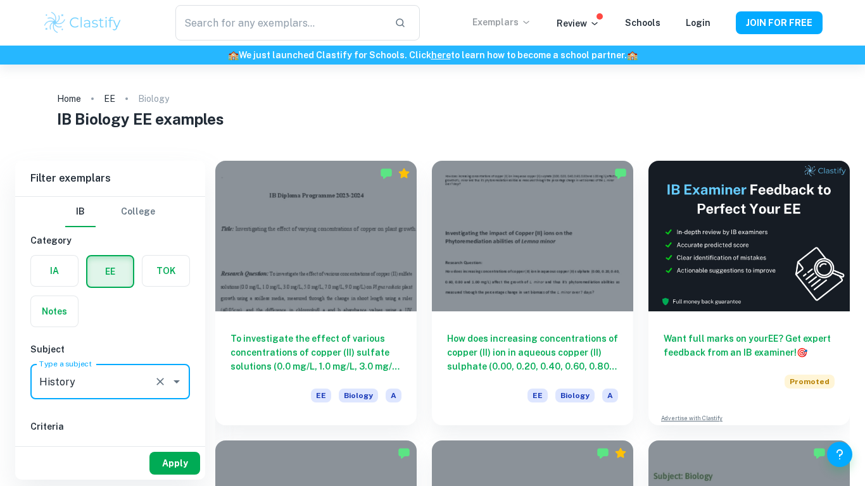
click at [172, 464] on button "Apply" at bounding box center [174, 463] width 51 height 23
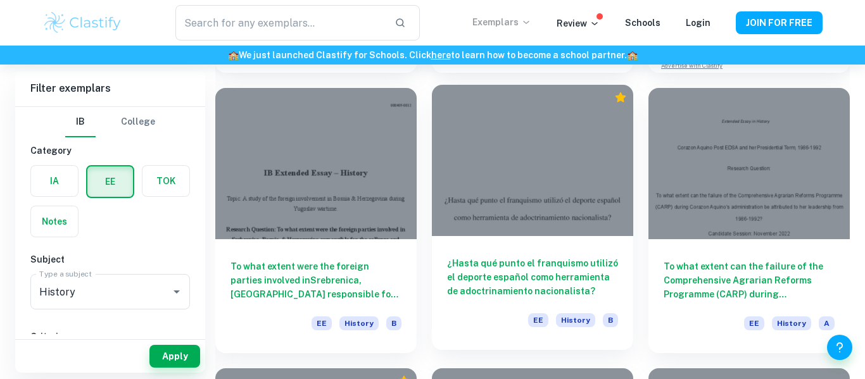
scroll to position [3796, 0]
